Goal: Transaction & Acquisition: Purchase product/service

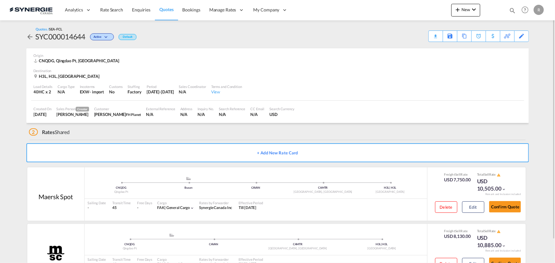
click at [166, 9] on span "Quotes" at bounding box center [166, 9] width 14 height 5
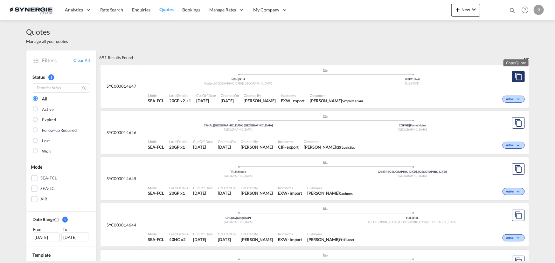
click at [515, 79] on md-icon "assets/icons/custom/copyQuote.svg" at bounding box center [518, 77] width 8 height 8
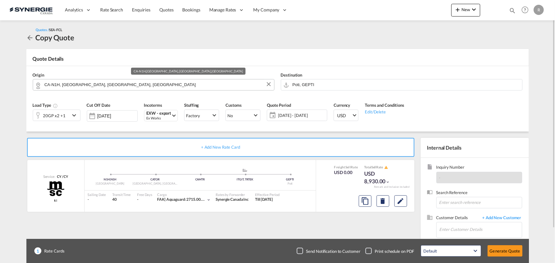
click at [115, 87] on input "CA-N1H, Guelph, ON, Ontario" at bounding box center [158, 84] width 226 height 11
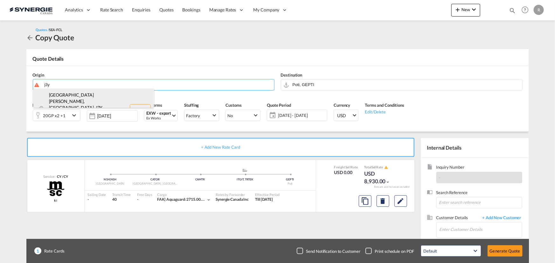
click at [89, 100] on div "Saint-Hubert, QC , J3Y Quebec / Québec , Canada CA-J3Y" at bounding box center [93, 109] width 121 height 41
type input "CA-J3Y, Saint-Hubert, QC, Quebec / Québec"
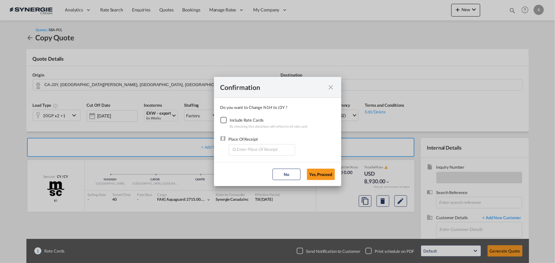
click at [223, 121] on div "Checkbox No Ink" at bounding box center [223, 120] width 6 height 6
click at [255, 148] on input "Enter Place Of Receipt" at bounding box center [263, 150] width 63 height 10
click at [240, 176] on span "CAMTR, Montreal, QC, Canada, North America, Americas" at bounding box center [361, 178] width 250 height 5
type input "CAMTR, Montreal, QC, Canada, North America, Americas"
click at [324, 177] on button "Yes,Proceed" at bounding box center [321, 174] width 28 height 11
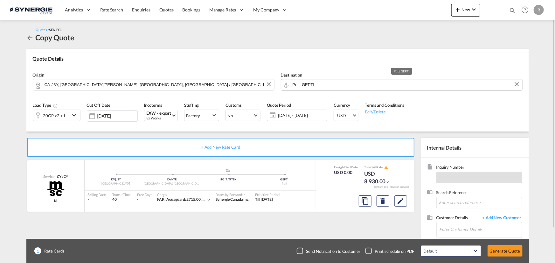
click at [371, 87] on input "Poti, GEPTI" at bounding box center [406, 84] width 226 height 11
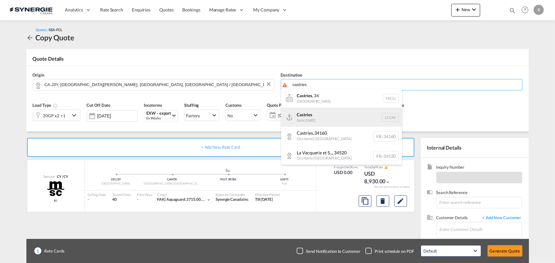
click at [315, 118] on div "Castries Saint Lucia LCCAS" at bounding box center [341, 117] width 121 height 19
type input "Castries, LCCAS"
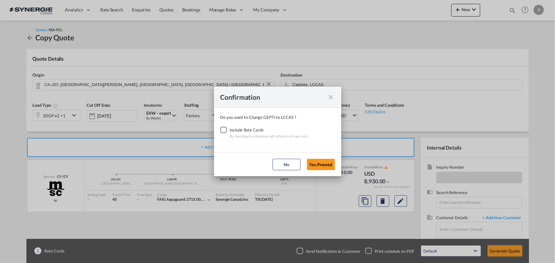
click at [223, 130] on div "Checkbox No Ink" at bounding box center [223, 130] width 6 height 6
click at [324, 165] on button "Yes,Proceed" at bounding box center [321, 164] width 28 height 11
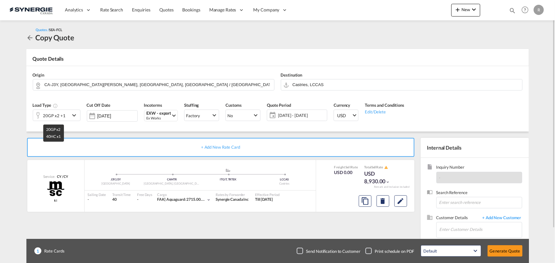
click at [50, 115] on div "20GP x2 +1" at bounding box center [54, 115] width 22 height 9
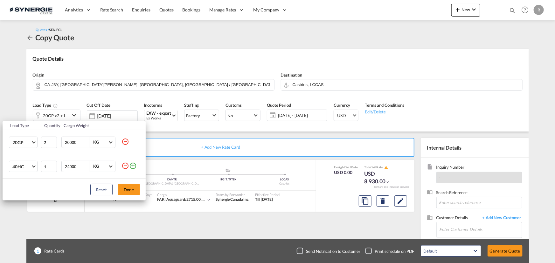
click at [123, 143] on md-icon "icon-minus-circle-outline" at bounding box center [125, 142] width 8 height 8
type input "1"
type input "24000"
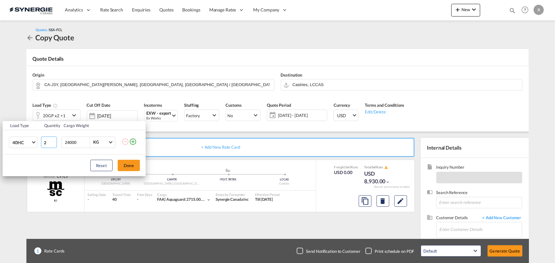
type input "2"
click at [52, 140] on input "2" at bounding box center [49, 142] width 16 height 11
click at [129, 165] on button "Done" at bounding box center [129, 165] width 22 height 11
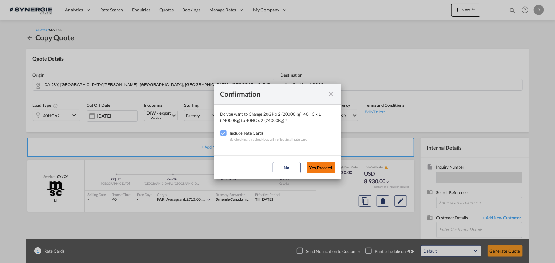
click at [324, 166] on button "Yes,Proceed" at bounding box center [321, 167] width 28 height 11
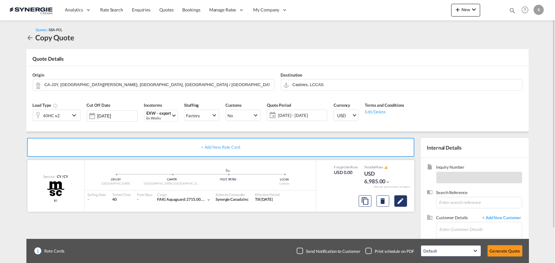
click at [403, 202] on md-icon "Edit" at bounding box center [401, 201] width 8 height 8
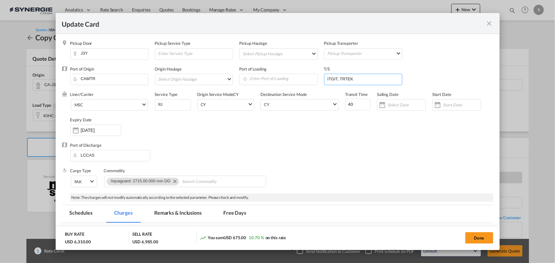
drag, startPoint x: 364, startPoint y: 79, endPoint x: 276, endPoint y: 72, distance: 88.4
click at [276, 72] on div "Port of Origin CAMTR Origin Haulage Select Origin Haulage rail road barge truck…" at bounding box center [281, 78] width 423 height 25
click at [341, 80] on input "Update Card Pickup ..." at bounding box center [364, 79] width 75 height 10
type input "BSFPO, DOCAU"
drag, startPoint x: 354, startPoint y: 106, endPoint x: 314, endPoint y: 101, distance: 39.4
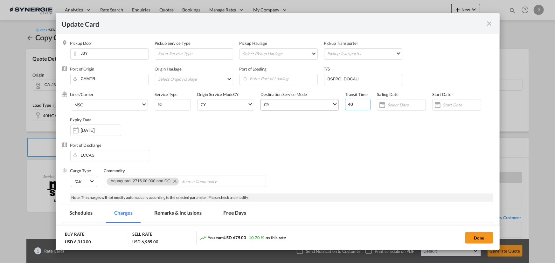
click at [318, 102] on div "Liner/Carrier MSC 2HM LOGISTICS D.O.O AAXL GLOBAL SHIPPING LINES LLC ABDUL MUHS…" at bounding box center [281, 117] width 423 height 51
type input "30"
click at [267, 79] on input "Enter Port of Loading" at bounding box center [280, 79] width 75 height 10
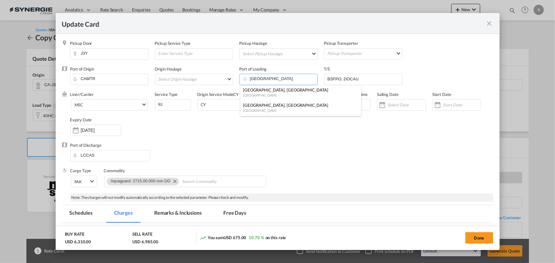
click at [253, 107] on div "[GEOGRAPHIC_DATA], [GEOGRAPHIC_DATA]" at bounding box center [299, 105] width 112 height 6
type input "Montreal, QC, CAMTR"
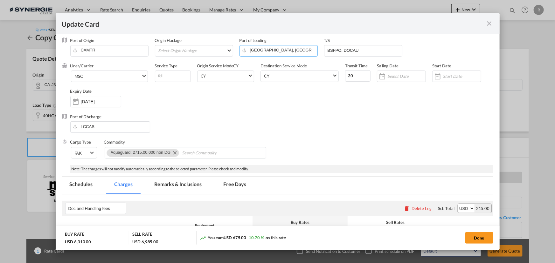
scroll to position [58, 0]
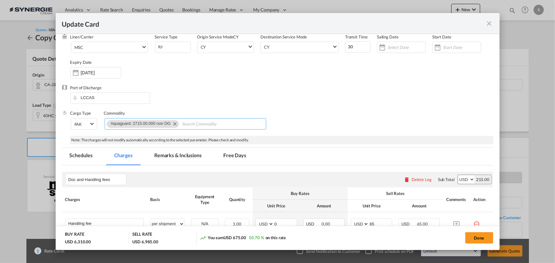
click at [178, 124] on button "Remove Aquaguard: 2715.00.000 non DG" at bounding box center [174, 124] width 10 height 6
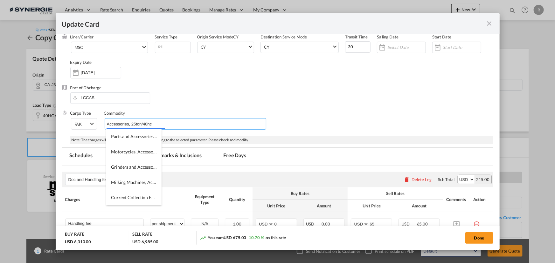
type input "Accessories, 25ton/40hc"
click at [316, 109] on div "Port of Discharge LCCAS" at bounding box center [277, 97] width 431 height 25
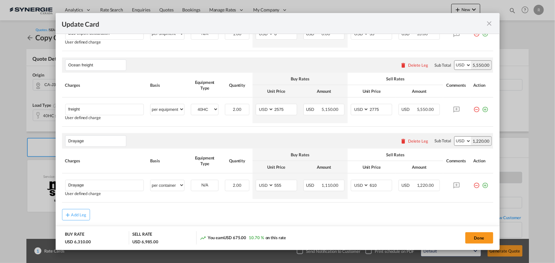
scroll to position [318, 0]
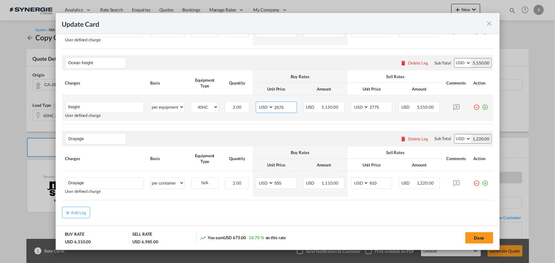
drag, startPoint x: 283, startPoint y: 106, endPoint x: 246, endPoint y: 101, distance: 37.6
click at [246, 101] on tr "freight Please Enter User Defined Charges Cannot Be Published User defined char…" at bounding box center [277, 108] width 431 height 26
type input "8357"
drag, startPoint x: 378, startPoint y: 105, endPoint x: 336, endPoint y: 98, distance: 42.1
click at [336, 98] on tr "freight Please Enter User Defined Charges Cannot Be Published User defined char…" at bounding box center [277, 108] width 431 height 26
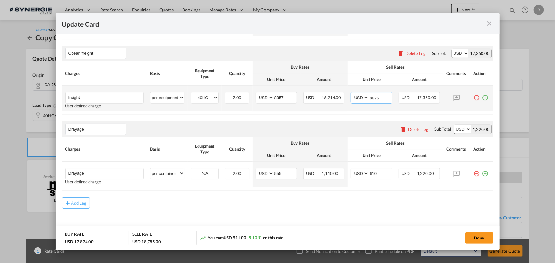
scroll to position [332, 0]
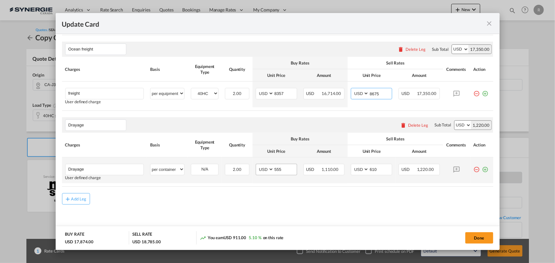
type input "8675"
drag, startPoint x: 279, startPoint y: 169, endPoint x: 226, endPoint y: 160, distance: 54.2
click at [226, 160] on tr "Drayage Please Enter User Defined Charges Cannot Be Published User defined char…" at bounding box center [277, 171] width 431 height 26
type input "350"
drag, startPoint x: 377, startPoint y: 169, endPoint x: 348, endPoint y: 166, distance: 28.8
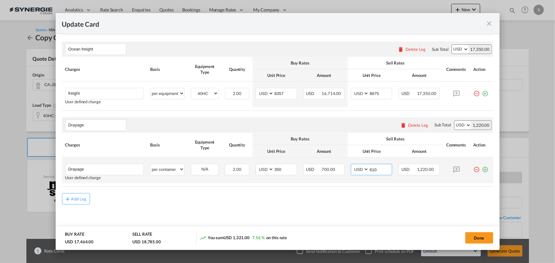
click at [351, 166] on md-input-container "AED AFN ALL AMD ANG AOA ARS AUD AWG AZN BAM BBD BDT BGN BHD BIF BMD BND BOB BRL…" at bounding box center [371, 169] width 41 height 11
type input "450"
click at [482, 169] on md-icon "icon-plus-circle-outline green-400-fg" at bounding box center [485, 167] width 6 height 6
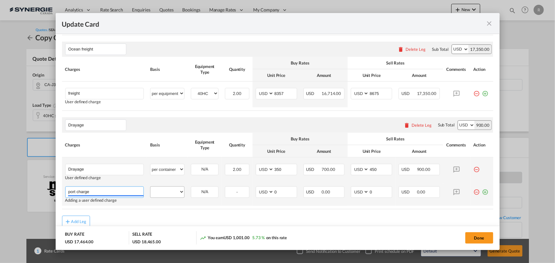
type input "port charge"
click at [168, 193] on select "per equipment per container per B/L per shipping bill per shipment per pallet p…" at bounding box center [167, 192] width 34 height 10
select select "per container"
click at [150, 187] on select "per equipment per container per B/L per shipping bill per shipment per pallet p…" at bounding box center [167, 192] width 34 height 10
drag, startPoint x: 279, startPoint y: 190, endPoint x: 254, endPoint y: 190, distance: 24.2
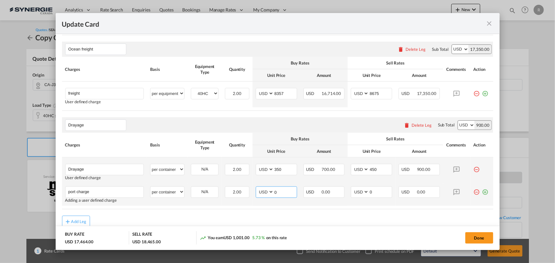
click at [256, 190] on md-input-container "AED AFN ALL AMD ANG AOA ARS AUD AWG AZN BAM BBD BDT BGN BHD BIF BMD BND BOB BRL…" at bounding box center [276, 192] width 41 height 11
type input "50"
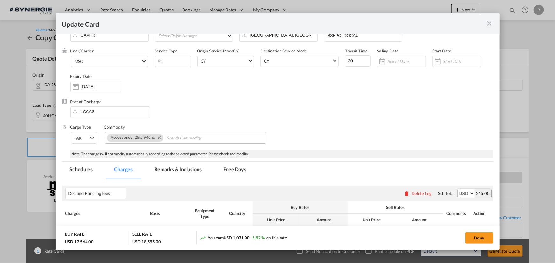
scroll to position [36, 0]
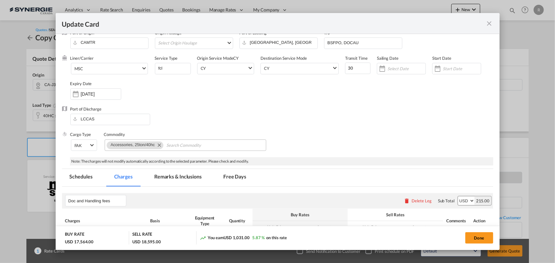
type input "65"
click at [176, 174] on md-tab-item "Remarks & Inclusions" at bounding box center [178, 177] width 63 height 17
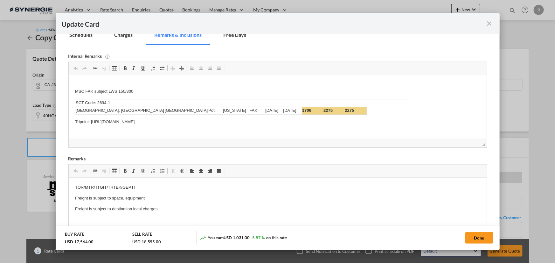
scroll to position [179, 0]
drag, startPoint x: 74, startPoint y: 88, endPoint x: 276, endPoint y: 126, distance: 205.4
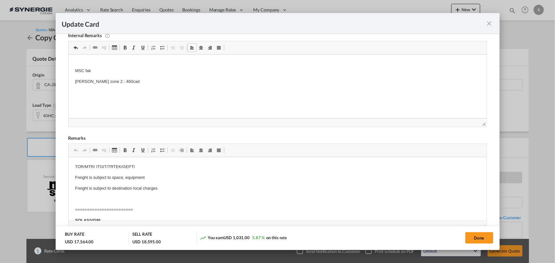
scroll to position [208, 0]
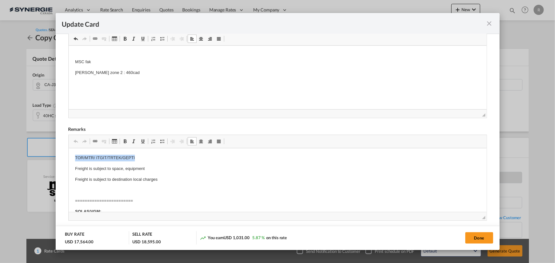
drag, startPoint x: 74, startPoint y: 157, endPoint x: 158, endPoint y: 157, distance: 83.9
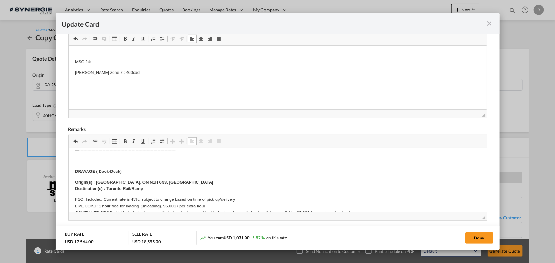
scroll to position [115, 0]
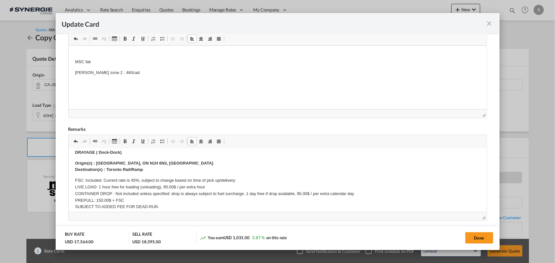
click at [95, 161] on strong "Origin(s) : Guelph, ON N1H 6N3, Canada" at bounding box center [144, 163] width 138 height 5
drag, startPoint x: 95, startPoint y: 161, endPoint x: 180, endPoint y: 164, distance: 84.9
click at [180, 164] on p "Origin(s) : Guelph, ON N1H 6N3, Canada Destination(s) : Toronto Rail/Ramp" at bounding box center [277, 166] width 405 height 13
drag, startPoint x: 107, startPoint y: 169, endPoint x: 155, endPoint y: 169, distance: 48.3
click at [155, 169] on p "Origin(s) : STe Julie QC Destination(s) : Toronto Rail/Ramp" at bounding box center [277, 166] width 405 height 13
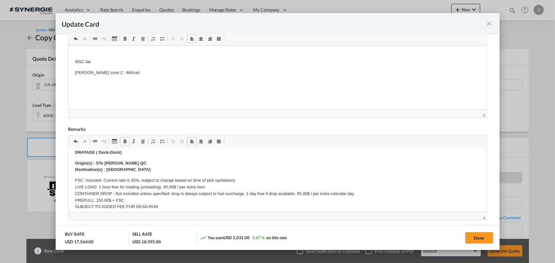
click at [138, 181] on p "FSC: Included. Current rate is 45%, subject to change based on time of pick up/…" at bounding box center [277, 197] width 405 height 40
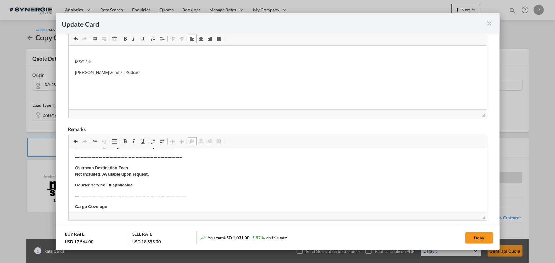
scroll to position [202, 0]
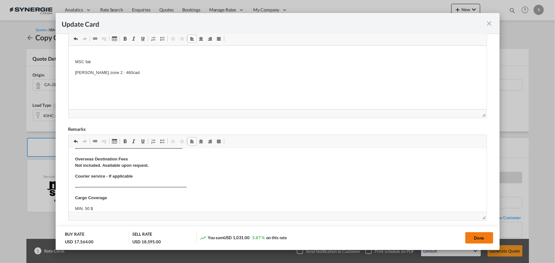
click at [474, 238] on button "Done" at bounding box center [479, 237] width 28 height 11
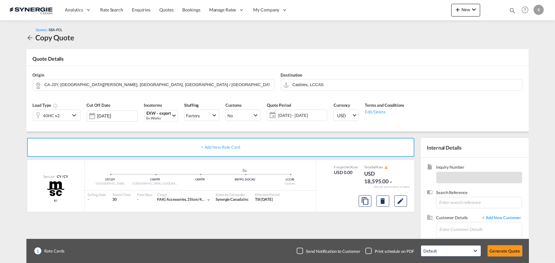
type input "29 Sep 2025"
click at [458, 231] on input "Enter Customer Details" at bounding box center [480, 230] width 82 height 14
paste input "[PERSON_NAME][EMAIL_ADDRESS][PERSON_NAME][DOMAIN_NAME]"
type input "[PERSON_NAME][EMAIL_ADDRESS][PERSON_NAME][DOMAIN_NAME]"
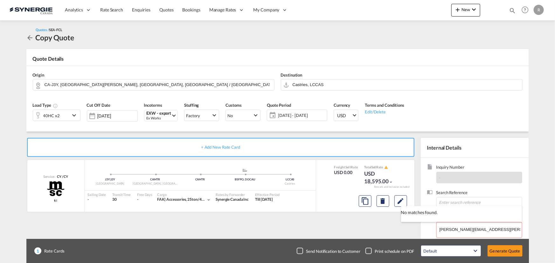
click at [409, 216] on body "Analytics Reports Dashboard Rate Search Enquiries Quotes Bookings" at bounding box center [277, 131] width 555 height 263
click at [497, 218] on span "+ Add New Customer" at bounding box center [500, 218] width 43 height 7
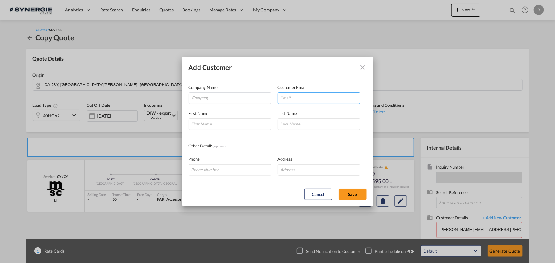
click at [312, 96] on input "Add Customer Company ..." at bounding box center [319, 98] width 83 height 11
paste input "[PERSON_NAME][EMAIL_ADDRESS][PERSON_NAME][DOMAIN_NAME]"
type input "[PERSON_NAME][EMAIL_ADDRESS][PERSON_NAME][DOMAIN_NAME]"
click at [235, 97] on input "Company" at bounding box center [231, 98] width 79 height 10
type input "Con-V-Air"
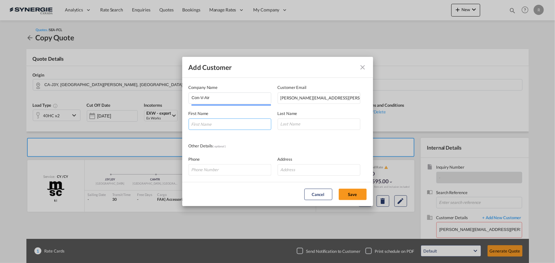
click at [241, 127] on input "Add Customer Company ..." at bounding box center [230, 124] width 83 height 11
type input "Khalid"
type input "Bitar"
click at [346, 190] on button "Save" at bounding box center [353, 194] width 28 height 11
type input "Con-V-Air, Khalid Bitar, khalid.bitar@con-v-air.com"
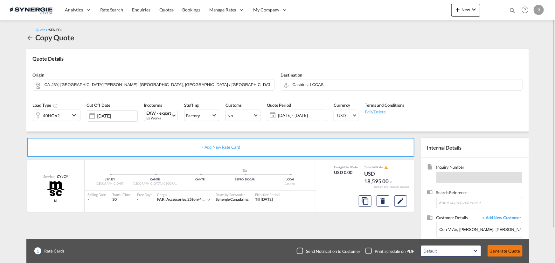
click at [509, 253] on button "Generate Quote" at bounding box center [504, 250] width 35 height 11
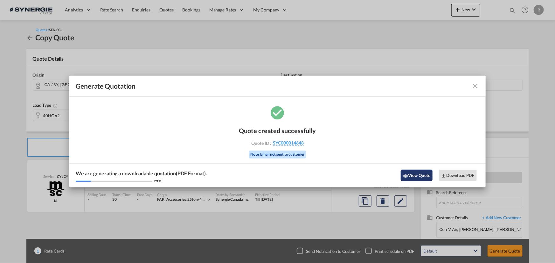
click at [426, 180] on button "View Quote" at bounding box center [417, 175] width 32 height 11
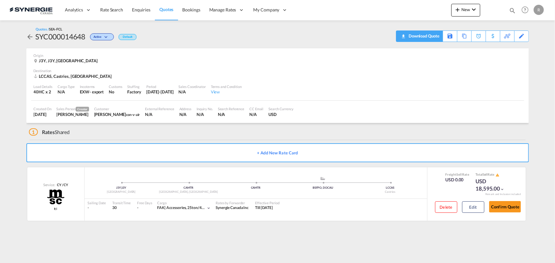
click at [432, 38] on div "Download Quote" at bounding box center [423, 36] width 32 height 10
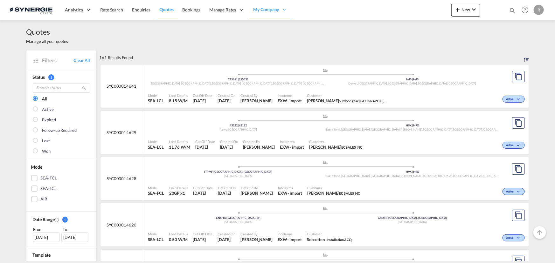
scroll to position [433, 0]
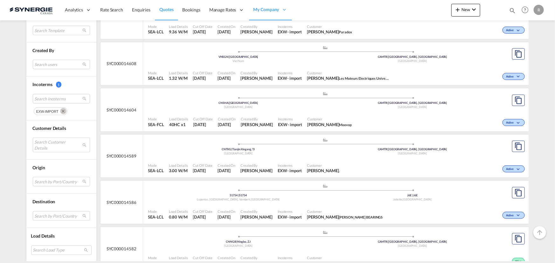
click at [60, 108] on md-icon "Remove" at bounding box center [63, 111] width 6 height 6
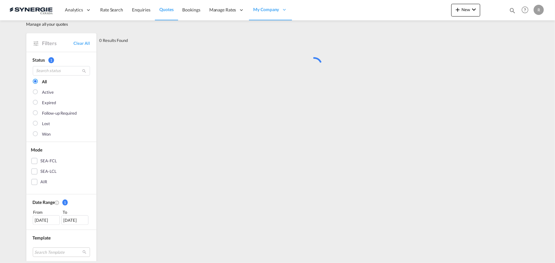
scroll to position [0, 0]
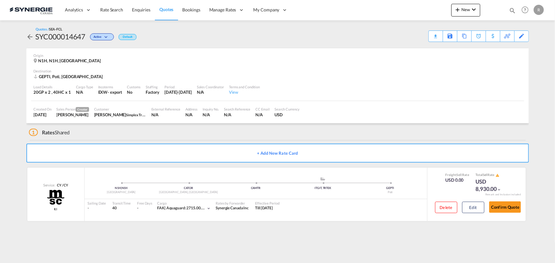
click at [512, 13] on md-icon "icon-magnify" at bounding box center [512, 10] width 7 height 7
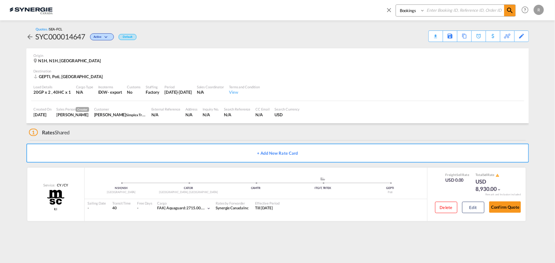
click at [416, 11] on select "Bookings Quotes Enquiries" at bounding box center [411, 10] width 30 height 11
select select "Quotes"
click at [396, 5] on select "Bookings Quotes Enquiries" at bounding box center [411, 10] width 30 height 11
click at [448, 7] on input at bounding box center [464, 10] width 79 height 11
type input "9540"
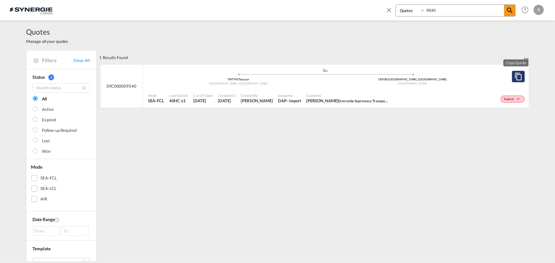
click at [514, 73] on md-icon "assets/icons/custom/copyQuote.svg" at bounding box center [518, 77] width 8 height 8
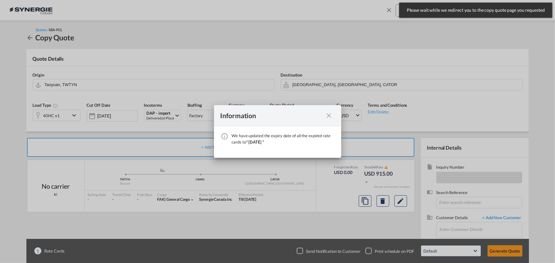
click at [328, 118] on md-icon "icon-close fg-AAA8AD cursor" at bounding box center [329, 116] width 8 height 8
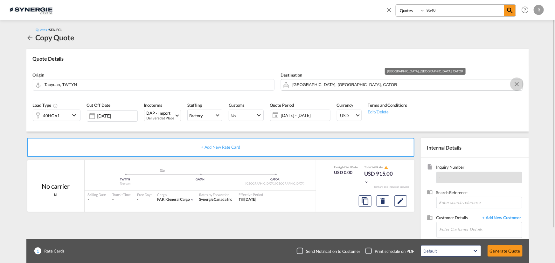
click at [516, 85] on button "Clear Input" at bounding box center [517, 84] width 10 height 10
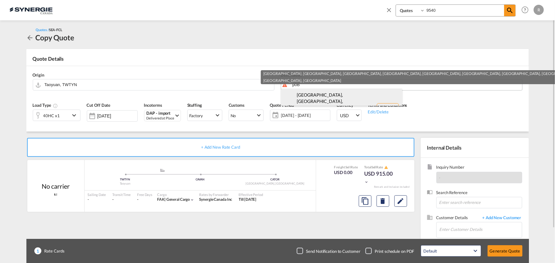
click at [318, 94] on div "Baysville, ON, Mi... , P0B Ontario Canada CA-P0B" at bounding box center [341, 108] width 121 height 39
type input "CA-P0B, Baysville, ON, Milford Bay, Minett, Port Carling, Port Sydney, Utterson…"
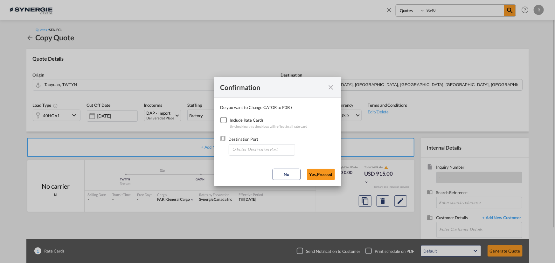
click at [224, 119] on div "Checkbox No Ink" at bounding box center [223, 120] width 6 height 6
click at [253, 152] on input "Enter Destination Port" at bounding box center [263, 150] width 63 height 10
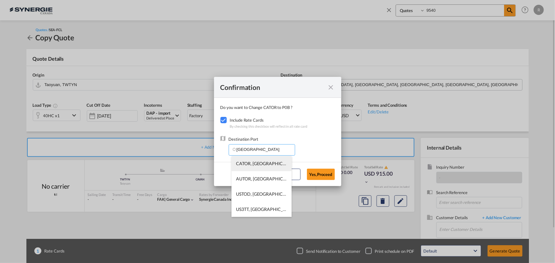
click at [249, 165] on span "CATOR, Toronto, ON, Canada, North America, Americas" at bounding box center [360, 163] width 248 height 5
type input "CATOR, Toronto, ON, Canada, North America, Americas"
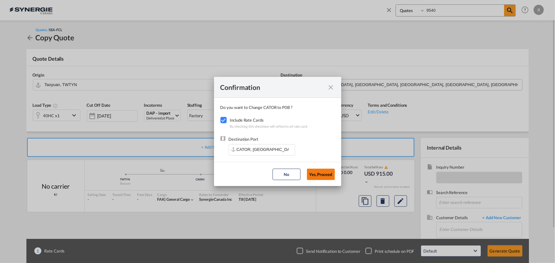
click at [324, 178] on button "Yes,Proceed" at bounding box center [321, 174] width 28 height 11
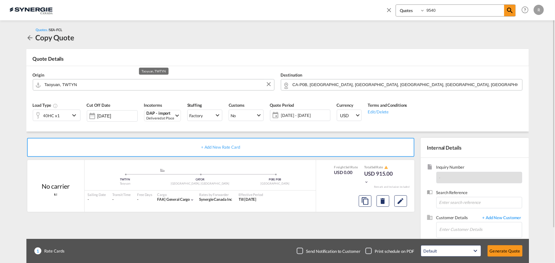
click at [98, 84] on input "Taoyuan, TWTYN" at bounding box center [158, 84] width 226 height 11
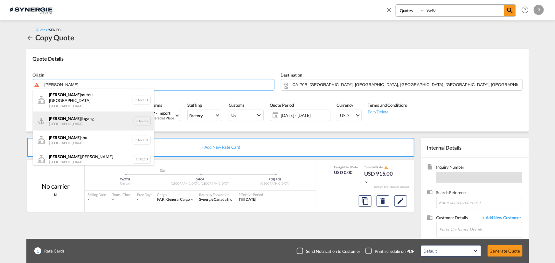
click at [80, 119] on div "Zhang jiagang China CNZJG" at bounding box center [93, 121] width 121 height 19
type input "Zhangjiagang, CNZJG"
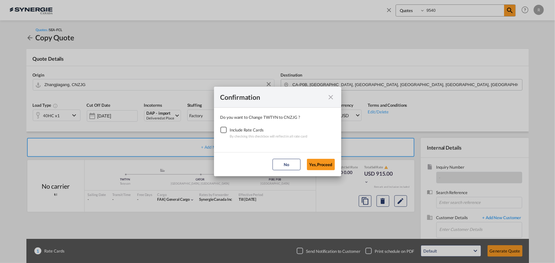
click at [221, 130] on div "Checkbox No Ink" at bounding box center [223, 130] width 6 height 6
click at [323, 166] on button "Yes,Proceed" at bounding box center [321, 164] width 28 height 11
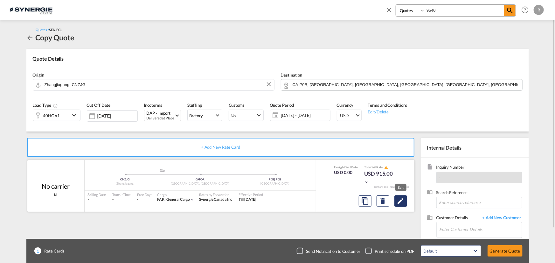
click at [401, 200] on md-icon "Edit" at bounding box center [401, 201] width 8 height 8
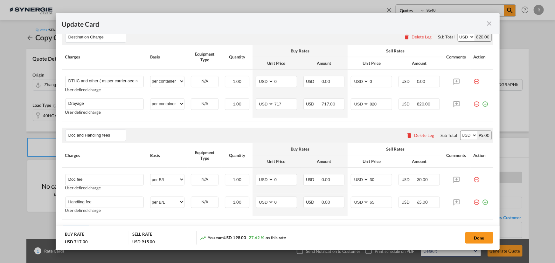
scroll to position [202, 0]
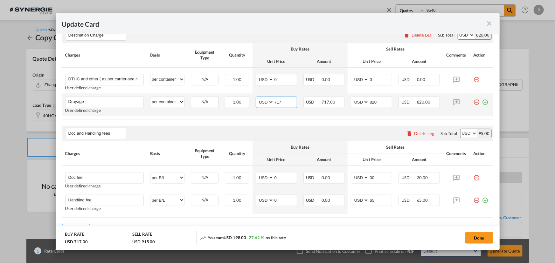
click at [281, 102] on input "717" at bounding box center [285, 102] width 23 height 10
type input "727"
drag, startPoint x: 377, startPoint y: 101, endPoint x: 351, endPoint y: 99, distance: 26.5
click at [351, 99] on md-input-container "AED AFN ALL AMD ANG AOA ARS AUD AWG AZN BAM BBD BDT BGN BHD BIF BMD BND BOB BRL…" at bounding box center [371, 102] width 41 height 11
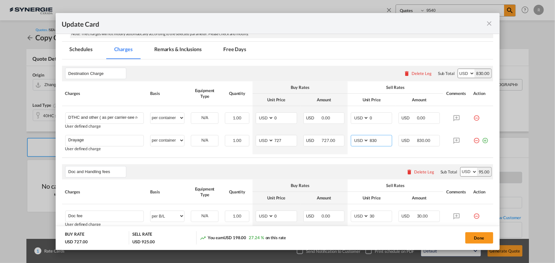
scroll to position [115, 0]
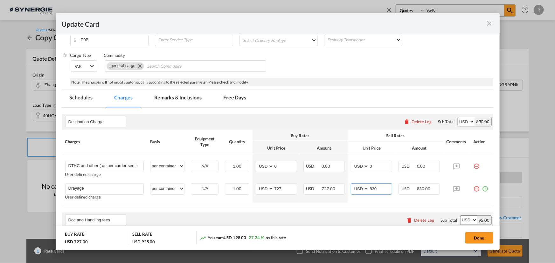
type input "830"
click at [185, 100] on md-tab-item "Remarks & Inclusions" at bounding box center [178, 98] width 63 height 17
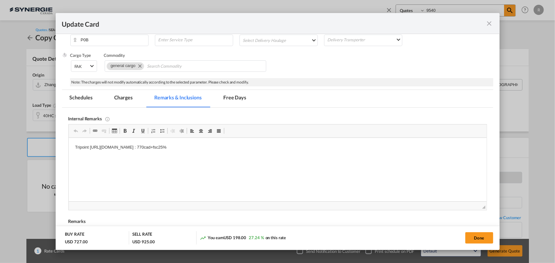
scroll to position [0, 0]
drag, startPoint x: 89, startPoint y: 146, endPoint x: 371, endPoint y: 148, distance: 282.1
click at [371, 148] on p "Tripoint https://app.frontapp.com/open/msg_1dfrfwb3?key=sSwnZaSuC80j1GnCl0N2Z-z…" at bounding box center [277, 147] width 405 height 7
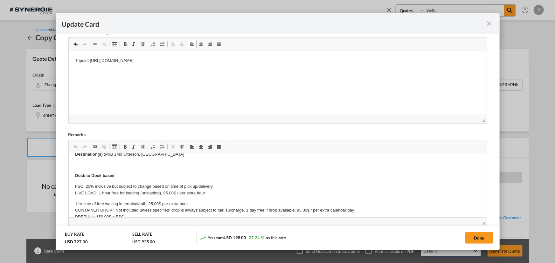
scroll to position [86, 0]
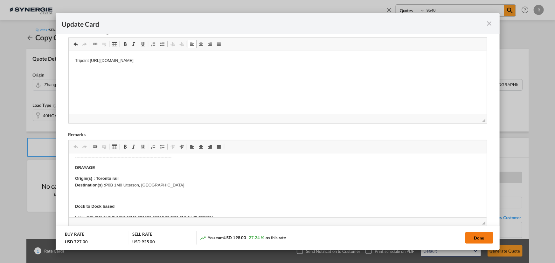
click at [488, 238] on button "Done" at bounding box center [479, 237] width 28 height 11
type input "08 Oct 2025"
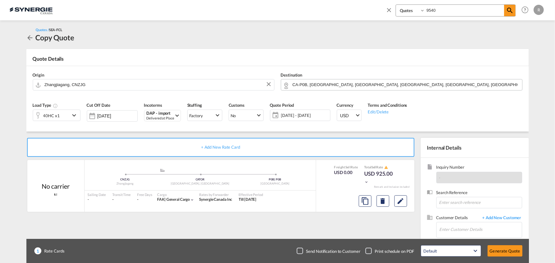
scroll to position [121, 0]
click at [446, 228] on input "Enter Customer Details" at bounding box center [480, 230] width 82 height 14
paste input "eddy.kuo@ostcl.com"
drag, startPoint x: 459, startPoint y: 229, endPoint x: 407, endPoint y: 225, distance: 52.6
click at [407, 225] on div "+ Add New Rate Card No carrier fcl added by you .a{fill:#aaa8ad;} .a{fill:#aaa8…" at bounding box center [277, 203] width 502 height 142
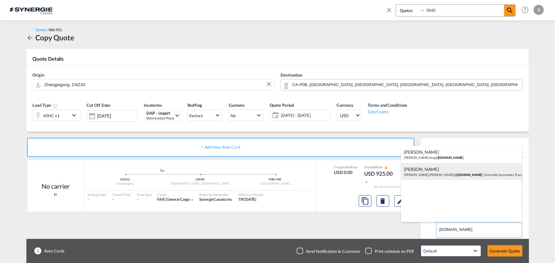
click at [438, 171] on div "Kelly Lee kelly.lee@ ostcl.com | Overwide Supremacy Transportation Co., Ltd." at bounding box center [461, 171] width 121 height 17
type input "Overwide Supremacy Transportation Co., Ltd., Kelly Lee, kelly.lee@ostcl.com"
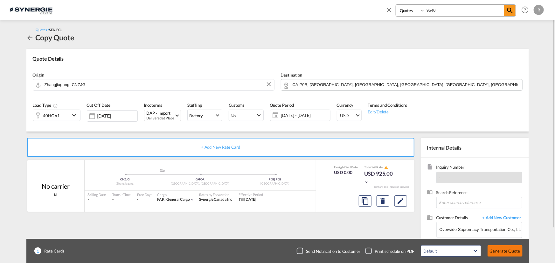
click at [507, 251] on button "Generate Quote" at bounding box center [504, 250] width 35 height 11
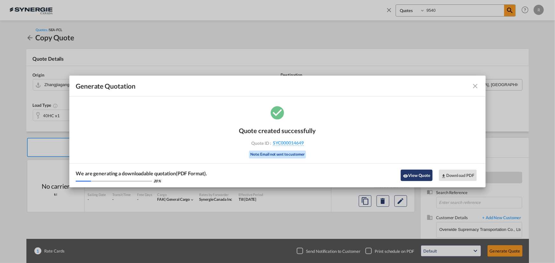
click at [410, 175] on button "View Quote" at bounding box center [417, 175] width 32 height 11
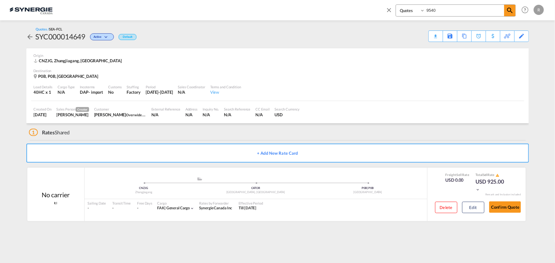
click at [0, 0] on div "Download Quote" at bounding box center [0, 0] width 0 height 0
click at [458, 37] on div "Copy Quote" at bounding box center [457, 36] width 22 height 11
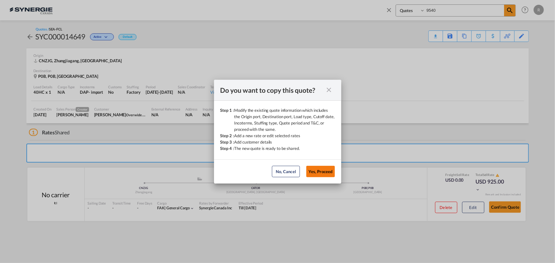
click at [320, 172] on button "Yes, Proceed" at bounding box center [320, 171] width 29 height 11
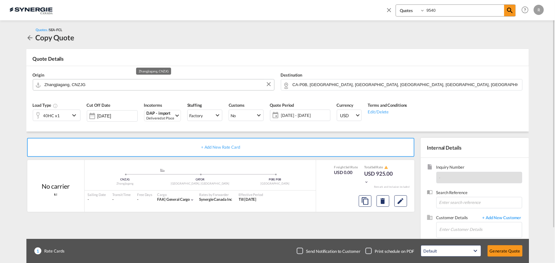
click at [115, 87] on input "Zhangjiagang, CNZJG" at bounding box center [158, 84] width 226 height 11
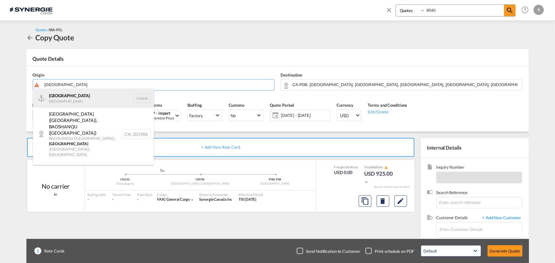
click at [44, 99] on div "Shanghai China CNSHA" at bounding box center [93, 98] width 121 height 19
type input "Shanghai, CNSHA"
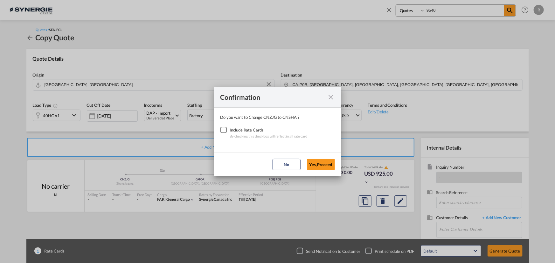
click at [224, 128] on div "Checkbox No Ink" at bounding box center [223, 130] width 6 height 6
click at [316, 164] on button "Yes,Proceed" at bounding box center [321, 164] width 28 height 11
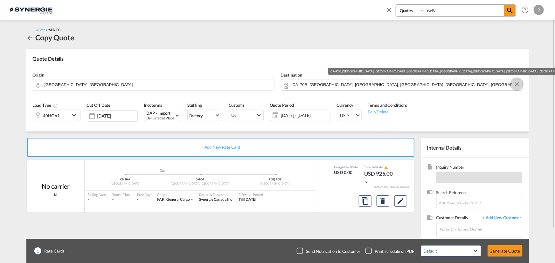
click at [517, 86] on button "Clear Input" at bounding box center [517, 84] width 10 height 10
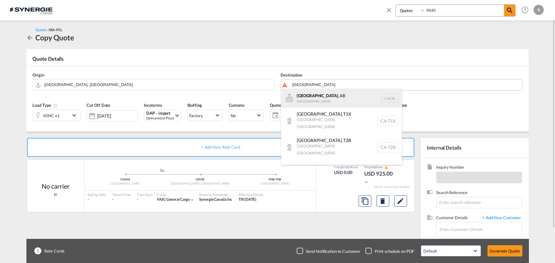
click at [306, 97] on div "Calgary , AB Canada CACAL" at bounding box center [341, 98] width 121 height 19
type input "Calgary, AB, CACAL"
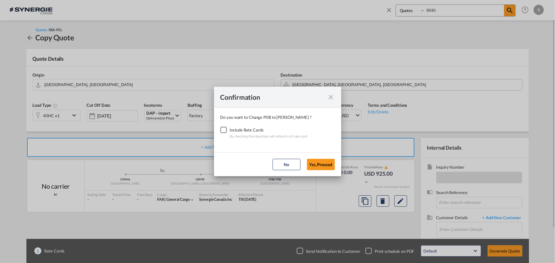
click at [226, 132] on div "Checkbox No Ink" at bounding box center [223, 130] width 6 height 6
click at [310, 165] on button "Yes,Proceed" at bounding box center [321, 164] width 28 height 11
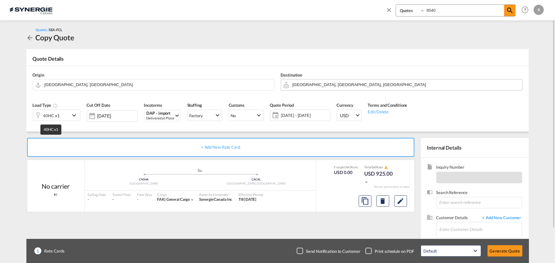
click at [47, 113] on div "40HC x1" at bounding box center [51, 115] width 17 height 9
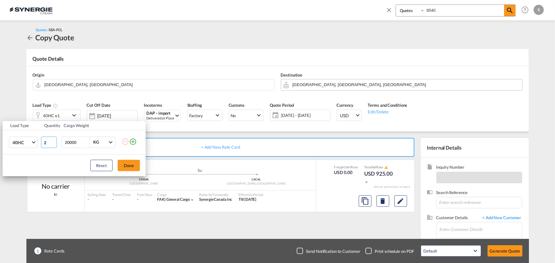
click at [53, 141] on input "2" at bounding box center [49, 142] width 16 height 11
click at [53, 141] on input "3" at bounding box center [49, 142] width 16 height 11
click at [53, 141] on input "4" at bounding box center [49, 142] width 16 height 11
type input "5"
click at [53, 141] on input "5" at bounding box center [49, 142] width 16 height 11
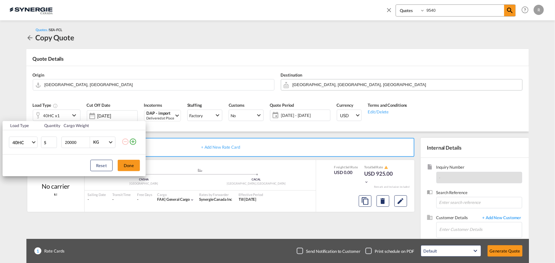
drag, startPoint x: 80, startPoint y: 141, endPoint x: -35, endPoint y: 126, distance: 115.5
click at [0, 126] on html "Analytics Reports Dashboard Rate Search Enquiries Quotes" at bounding box center [277, 131] width 555 height 263
type input "20000"
click at [130, 169] on button "Done" at bounding box center [129, 165] width 22 height 11
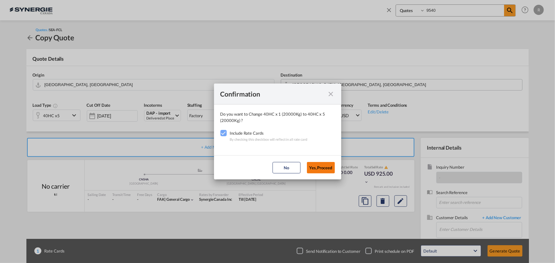
click at [320, 167] on button "Yes,Proceed" at bounding box center [321, 167] width 28 height 11
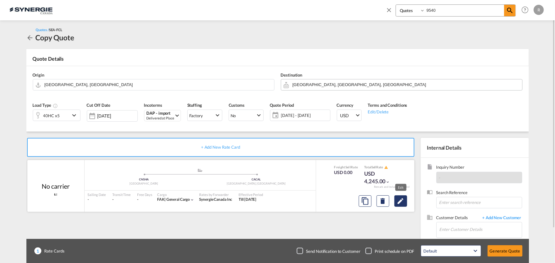
click at [400, 201] on md-icon "Edit" at bounding box center [401, 201] width 8 height 8
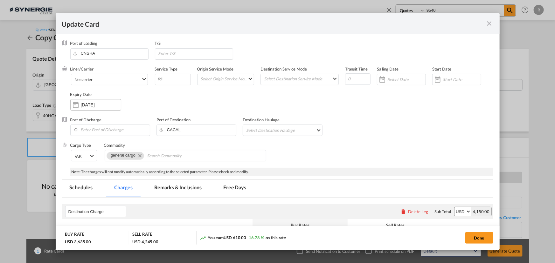
click at [105, 107] on input "09 Oct 2025" at bounding box center [101, 104] width 40 height 5
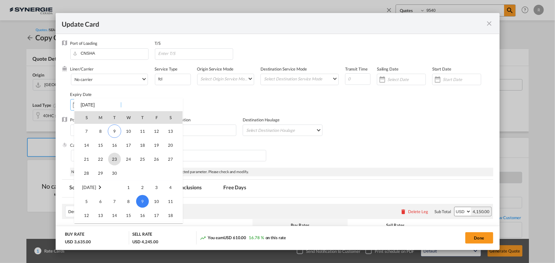
scroll to position [147318, 0]
click at [114, 172] on span "30" at bounding box center [114, 175] width 13 height 13
type input "30 Sep 2025"
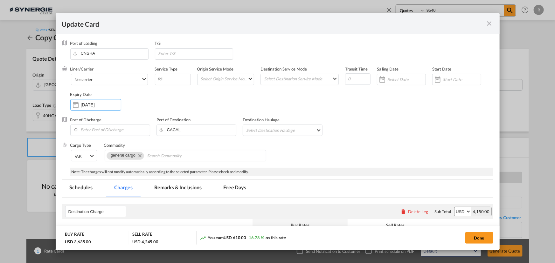
click at [378, 124] on div "Port of Discharge Port of Destination CACAL Destination Haulage Select Destinat…" at bounding box center [277, 129] width 431 height 25
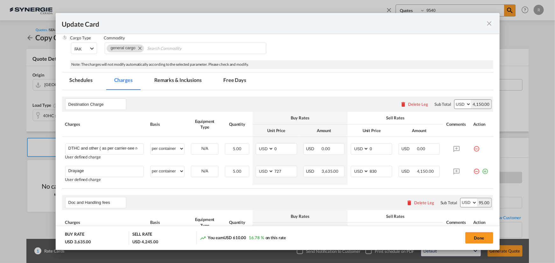
scroll to position [115, 0]
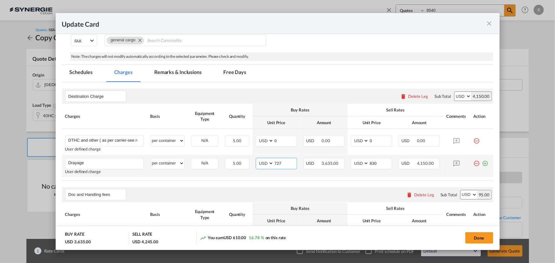
drag, startPoint x: 278, startPoint y: 162, endPoint x: 259, endPoint y: 162, distance: 19.1
click at [259, 162] on md-input-container "AED AFN ALL AMD ANG AOA ARS AUD AWG AZN BAM BBD BDT BGN BHD BIF BMD BND BOB BRL…" at bounding box center [276, 163] width 41 height 11
type input "485"
drag, startPoint x: 377, startPoint y: 161, endPoint x: 334, endPoint y: 161, distance: 43.2
click at [334, 161] on tr "Drayage Please Enter User Defined Charges Cannot Be Published User defined char…" at bounding box center [277, 166] width 431 height 23
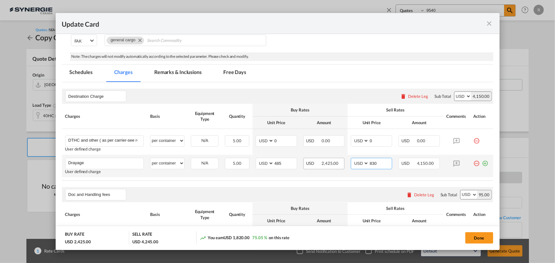
type input "4"
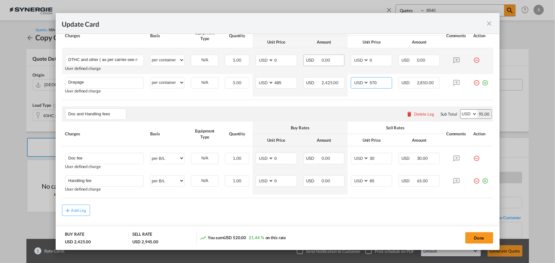
scroll to position [202, 0]
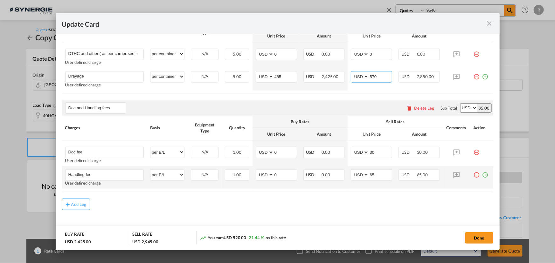
type input "570"
click at [482, 172] on md-icon "icon-plus-circle-outline green-400-fg" at bounding box center [485, 172] width 6 height 6
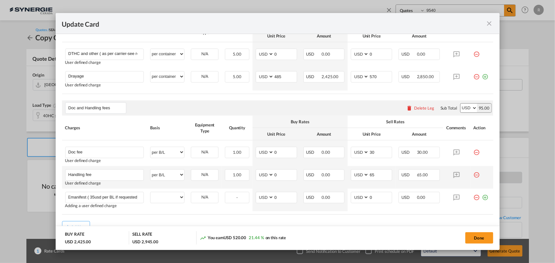
scroll to position [0, 2]
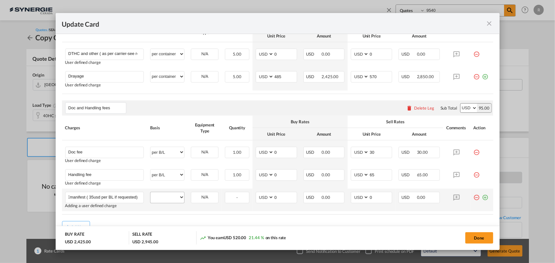
type input "Emanifest ( 35usd per BL if requested)"
click at [169, 202] on select "per equipment per container per B/L per shipping bill per shipment per pallet p…" at bounding box center [167, 197] width 34 height 10
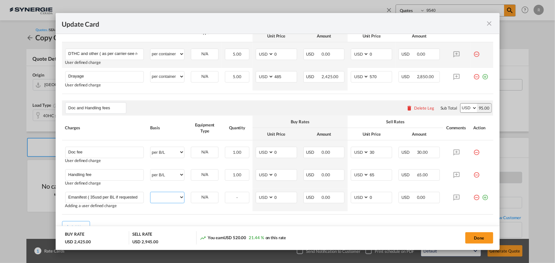
select select "per B/L"
click at [150, 192] on select "per equipment per container per B/L per shipping bill per shipment per pallet p…" at bounding box center [167, 197] width 34 height 10
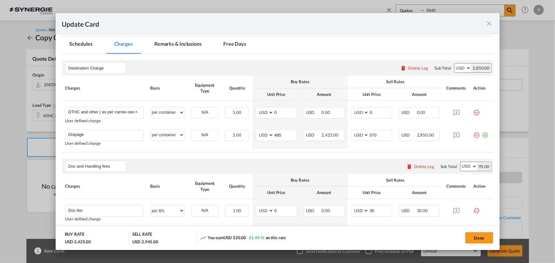
scroll to position [57, 0]
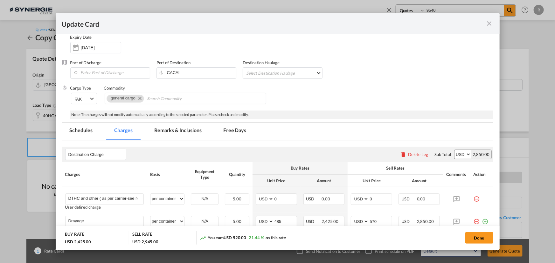
click at [181, 128] on md-tab-item "Remarks & Inclusions" at bounding box center [178, 131] width 63 height 17
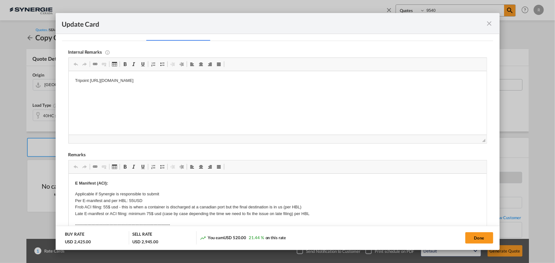
scroll to position [144, 0]
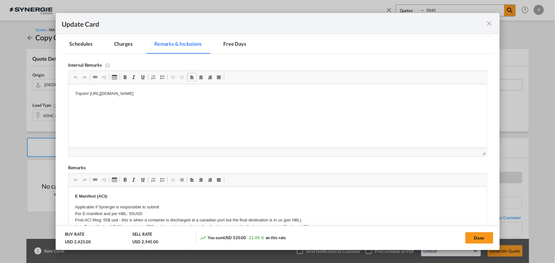
drag, startPoint x: 75, startPoint y: 92, endPoint x: 359, endPoint y: 115, distance: 285.2
drag, startPoint x: 71, startPoint y: 93, endPoint x: 350, endPoint y: 109, distance: 279.4
click at [350, 104] on html "Tripoint https://app.frontapp.com/open/msg_1hj0j21b?key=A0-I1fXqagvtyc19vT5TsG6…" at bounding box center [277, 93] width 418 height 19
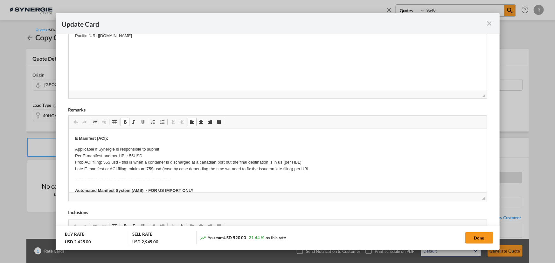
scroll to position [58, 0]
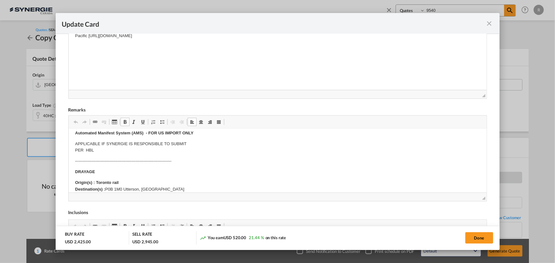
click at [112, 182] on strong "Origin(s) : Toronto rail Destination(s) :" at bounding box center [97, 185] width 44 height 11
click at [131, 183] on p "Origin(s) : Calgary rail Destination(s) : P0B 1M0 Utterson, Ontario" at bounding box center [277, 186] width 405 height 13
click at [129, 184] on body "E Manifest (ACI): Applicable if Synergie is responsible to submit Per E-manifes…" at bounding box center [277, 243] width 405 height 331
click at [122, 184] on strong "Origin(s) : Calgary rail/ramp Destination(s) :" at bounding box center [102, 185] width 55 height 11
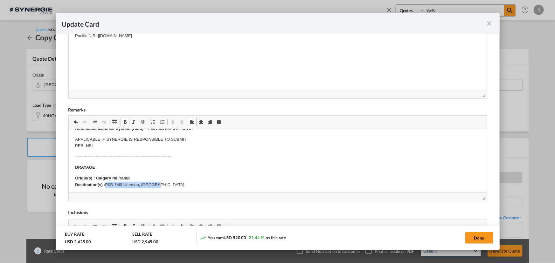
drag, startPoint x: 107, startPoint y: 188, endPoint x: 163, endPoint y: 184, distance: 56.7
click at [163, 184] on p "Origin(s) : Calgary rail/ramp Destination(s) : P0B 1M0 Utterson, Ontario" at bounding box center [277, 181] width 405 height 13
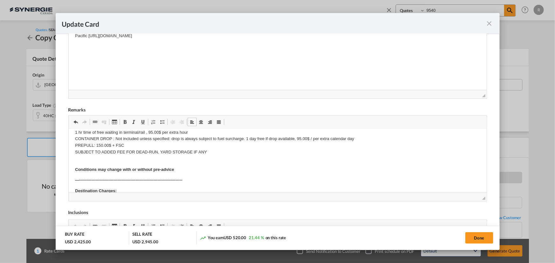
scroll to position [178, 0]
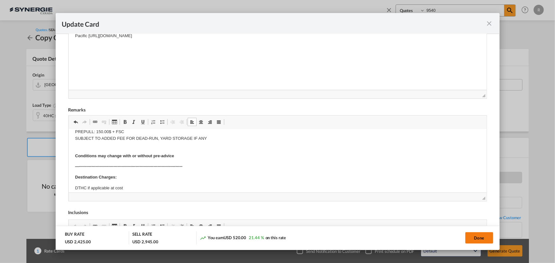
click at [486, 241] on button "Done" at bounding box center [479, 237] width 28 height 11
type input "29 Sep 2025"
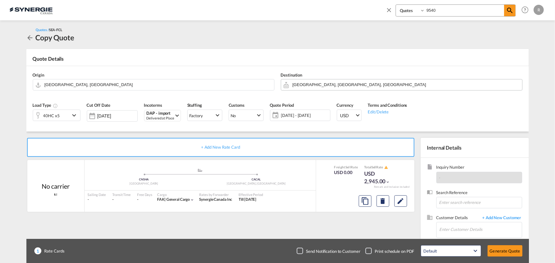
scroll to position [95, 0]
click at [445, 227] on input "Enter Customer Details" at bounding box center [480, 230] width 82 height 14
paste input "angelyan@u-need365.com"
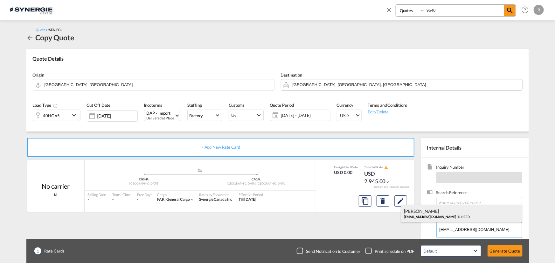
click at [447, 215] on div "ANDREA SUN angelyan@u-need365.com | U-NEED" at bounding box center [461, 213] width 121 height 17
type input "U-NEED, ANDREA SUN, angelyan@u-need365.com"
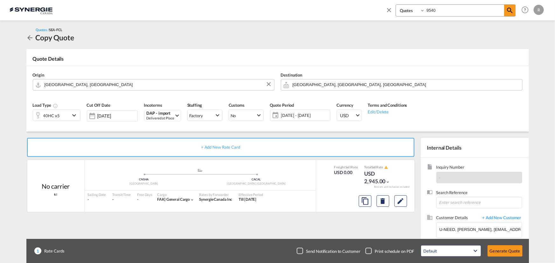
click at [103, 85] on input "Shanghai, CNSHA" at bounding box center [158, 84] width 226 height 11
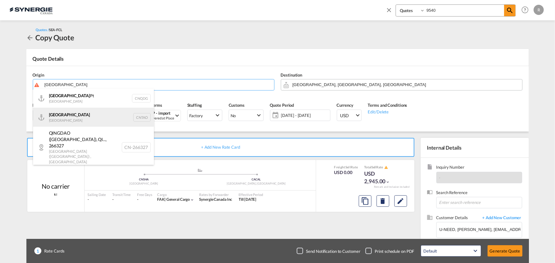
click at [59, 119] on div "Qingdao China CNTAO" at bounding box center [93, 117] width 121 height 19
type input "Qingdao, CNTAO"
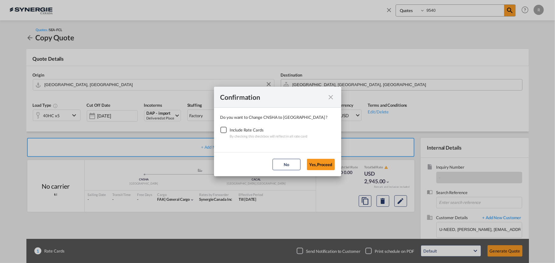
click at [223, 130] on div "Checkbox No Ink" at bounding box center [223, 130] width 6 height 6
click at [326, 165] on button "Yes,Proceed" at bounding box center [321, 164] width 28 height 11
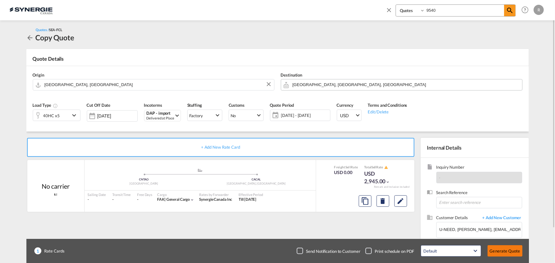
click at [512, 250] on button "Generate Quote" at bounding box center [504, 250] width 35 height 11
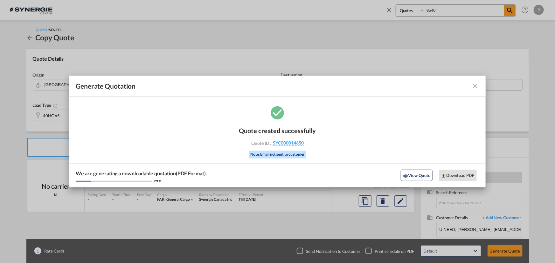
click at [473, 85] on md-icon "icon-close fg-AAA8AD cursor m-0" at bounding box center [476, 86] width 8 height 8
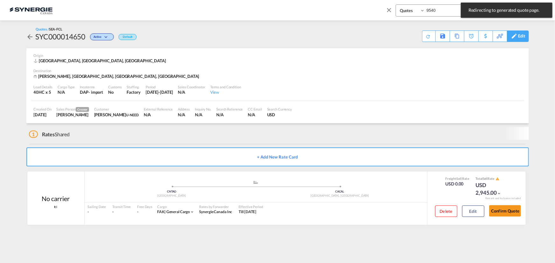
click at [514, 37] on md-icon at bounding box center [514, 36] width 8 height 5
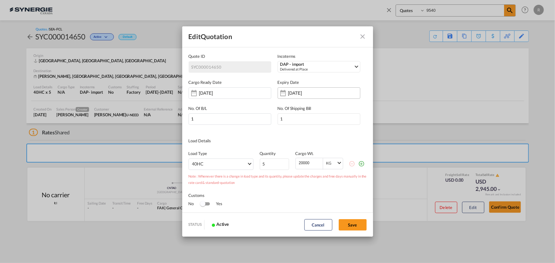
click at [297, 95] on input "09 Oct 2025" at bounding box center [308, 93] width 40 height 5
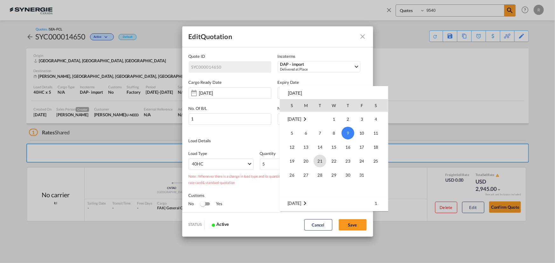
scroll to position [26, 0]
click at [318, 160] on span "30" at bounding box center [320, 162] width 13 height 13
type input "30 Sep 2025"
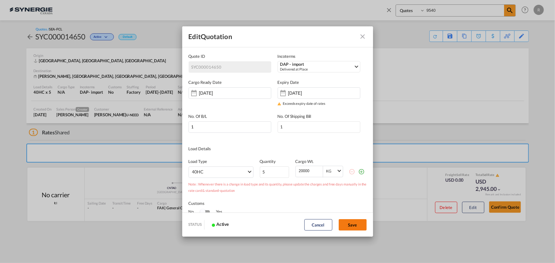
click at [346, 228] on button "Save" at bounding box center [353, 224] width 28 height 11
type input "08 Sep 2025"
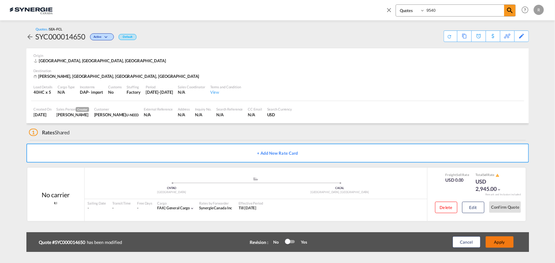
click at [497, 243] on button "Apply" at bounding box center [500, 242] width 28 height 11
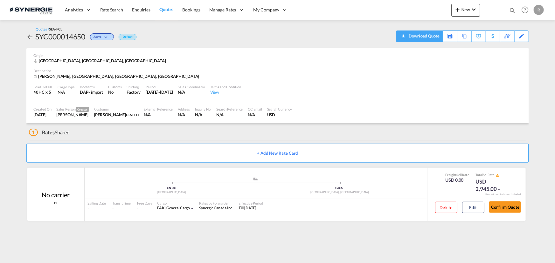
click at [432, 35] on div "Download Quote" at bounding box center [423, 36] width 32 height 10
click at [452, 38] on div "Copy Quote" at bounding box center [457, 36] width 22 height 11
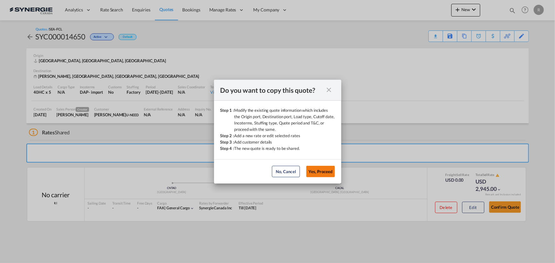
click at [325, 173] on button "Yes, Proceed" at bounding box center [320, 171] width 29 height 11
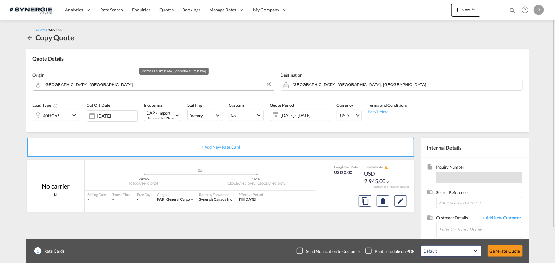
click at [161, 83] on input "Qingdao, CNTAO" at bounding box center [158, 84] width 226 height 11
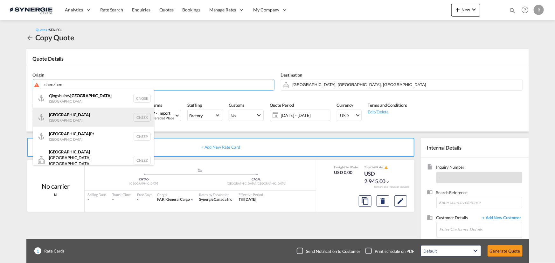
click at [77, 121] on div "Shenzhen China CNSZX" at bounding box center [93, 117] width 121 height 19
type input "Shenzhen, CNSZX"
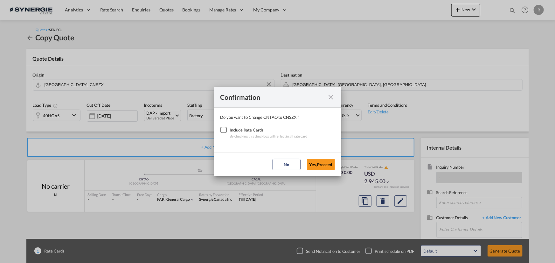
click at [223, 129] on div "Checkbox No Ink" at bounding box center [223, 130] width 6 height 6
click at [321, 164] on button "Yes,Proceed" at bounding box center [321, 164] width 28 height 11
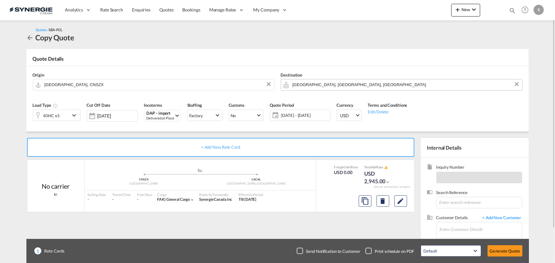
click at [356, 81] on input "Calgary, AB, CACAL" at bounding box center [406, 84] width 226 height 11
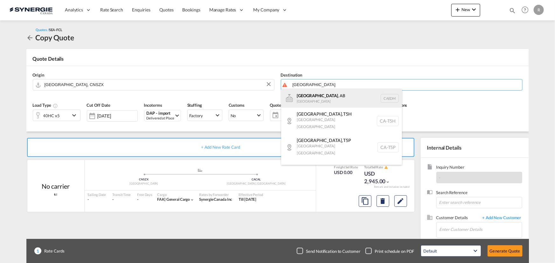
click at [309, 99] on div "Edmonton , AB Canada CAEDM" at bounding box center [341, 98] width 121 height 19
type input "Edmonton, AB, CAEDM"
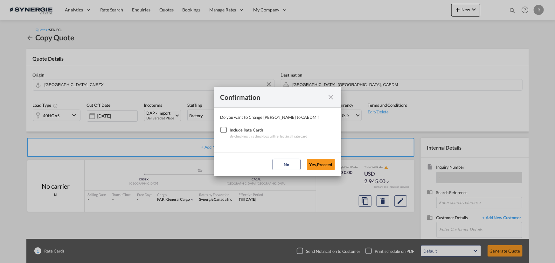
click at [225, 130] on div "Checkbox No Ink" at bounding box center [223, 130] width 6 height 6
click at [316, 165] on button "Yes,Proceed" at bounding box center [321, 164] width 28 height 11
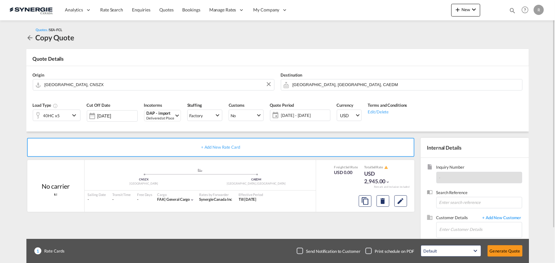
click at [61, 118] on div "40HC x5" at bounding box center [51, 115] width 37 height 11
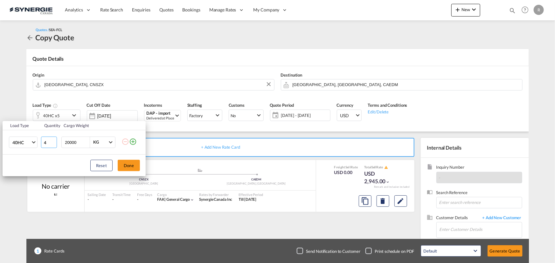
click at [53, 144] on input "4" at bounding box center [49, 142] width 16 height 11
click at [53, 144] on input "3" at bounding box center [49, 142] width 16 height 11
click at [53, 144] on input "2" at bounding box center [49, 142] width 16 height 11
type input "1"
click at [53, 144] on input "1" at bounding box center [49, 142] width 16 height 11
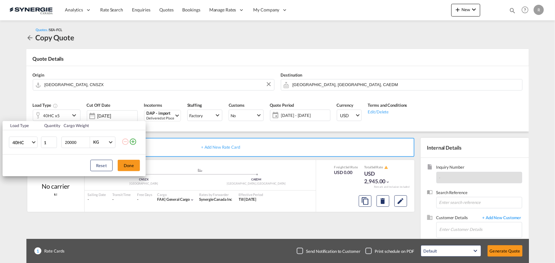
click at [132, 142] on md-icon "icon-plus-circle-outline" at bounding box center [133, 142] width 8 height 8
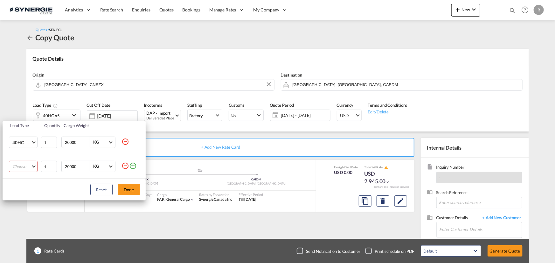
click at [33, 165] on md-select "Choose 20GP 40GP 40HC 45HC 20RE 40RE 40HR 20OT 40OT 20FR 40FR 40NR 20NR 45S 20T…" at bounding box center [23, 166] width 29 height 11
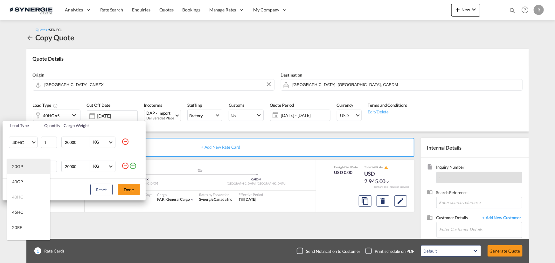
click at [22, 166] on div "20GP" at bounding box center [17, 167] width 11 height 6
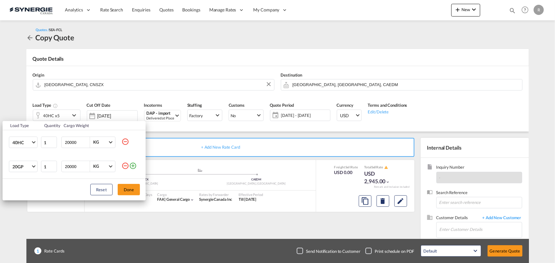
drag, startPoint x: 77, startPoint y: 165, endPoint x: 34, endPoint y: 158, distance: 43.8
click at [34, 158] on tr "20GP 1 20000 KG KG" at bounding box center [74, 167] width 143 height 24
type input "16000"
click at [67, 142] on input "20000" at bounding box center [76, 142] width 25 height 11
type input "25000"
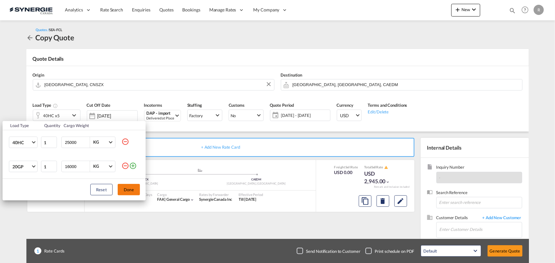
click at [130, 188] on button "Done" at bounding box center [129, 189] width 22 height 11
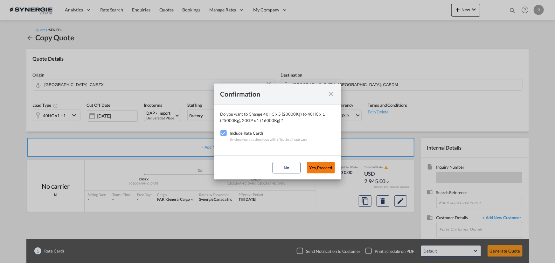
click at [316, 164] on button "Yes,Proceed" at bounding box center [321, 167] width 28 height 11
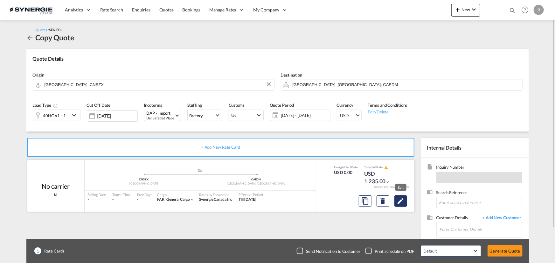
click at [402, 201] on md-icon "Edit" at bounding box center [401, 201] width 8 height 8
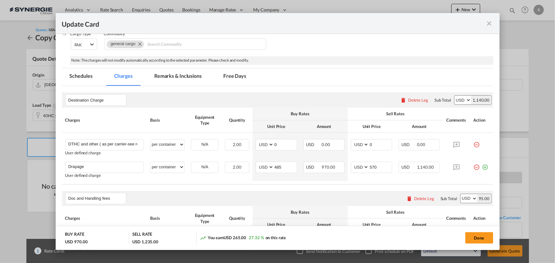
scroll to position [115, 0]
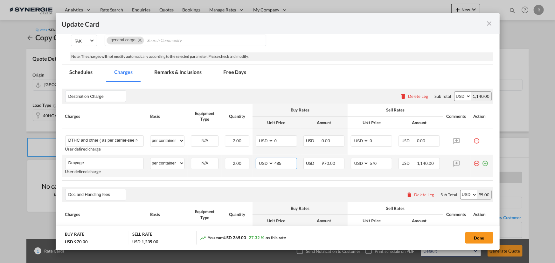
drag, startPoint x: 279, startPoint y: 161, endPoint x: 268, endPoint y: 161, distance: 11.8
click at [268, 161] on md-input-container "AED AFN ALL AMD ANG AOA ARS AUD AWG AZN BAM BBD BDT BGN BHD BIF BMD BND BOB BRL…" at bounding box center [276, 163] width 41 height 11
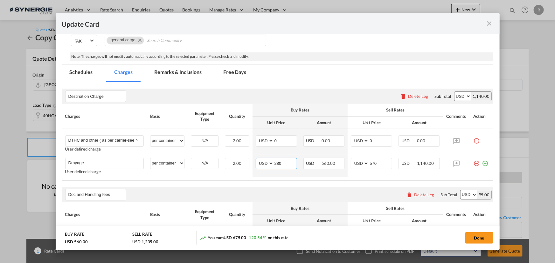
type input "280"
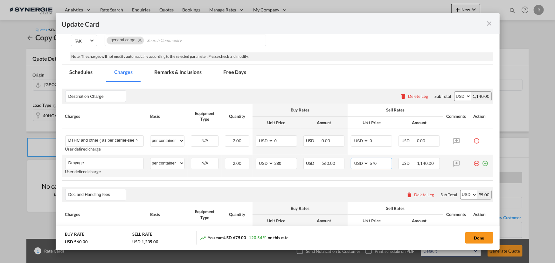
drag, startPoint x: 376, startPoint y: 159, endPoint x: 329, endPoint y: 157, distance: 47.4
click at [329, 157] on tr "Drayage Please Enter User Defined Charges Cannot Be Published User defined char…" at bounding box center [277, 166] width 431 height 23
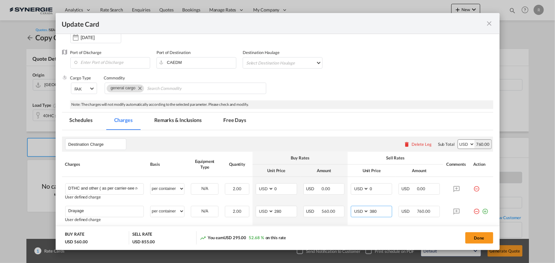
scroll to position [57, 0]
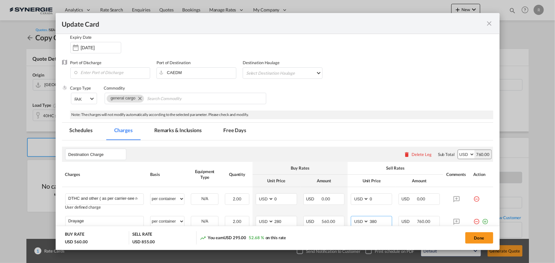
type input "380"
click at [186, 128] on md-tab-item "Remarks & Inclusions" at bounding box center [178, 131] width 63 height 17
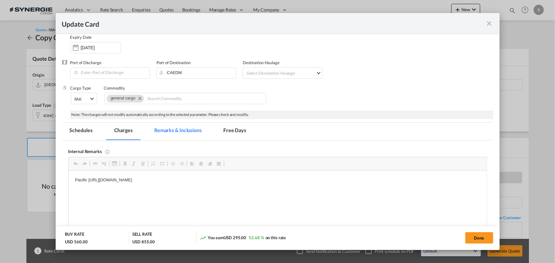
scroll to position [0, 0]
drag, startPoint x: 87, startPoint y: 179, endPoint x: 188, endPoint y: 179, distance: 101.1
click at [188, 180] on p "Pacific https://app.frontapp.com/open/msg_1hj0r2j3?key=zvHACT6Quwd9WnukXwmSvh8E…" at bounding box center [277, 180] width 405 height 7
drag, startPoint x: 69, startPoint y: 179, endPoint x: 328, endPoint y: 180, distance: 258.8
click at [328, 180] on html "Pacific https://app.frontapp.com/open/msg_1hj0r2j3?key=zvHACT6Quwd9WnukXwmSvh8E…" at bounding box center [277, 180] width 418 height 19
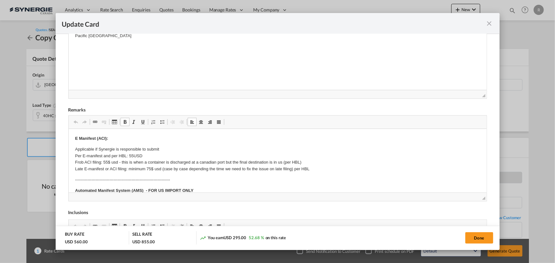
scroll to position [58, 0]
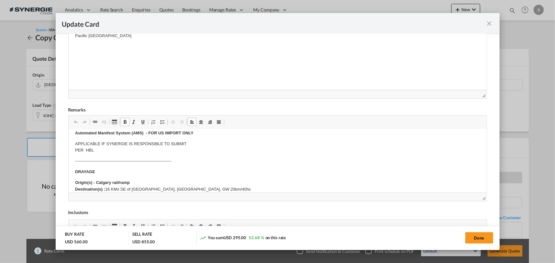
click at [96, 180] on strong "Origin(s) : Calgary rail/ramp Destination(s) :" at bounding box center [102, 185] width 55 height 11
drag, startPoint x: 94, startPoint y: 182, endPoint x: 111, endPoint y: 180, distance: 17.0
click at [111, 180] on strong "Origin(s) : Calgary rail/ramp Destination(s) :" at bounding box center [102, 185] width 55 height 11
click at [186, 170] on body "E Manifest (ACI): Applicable if Synergie is responsible to submit Per E-manifes…" at bounding box center [277, 243] width 405 height 331
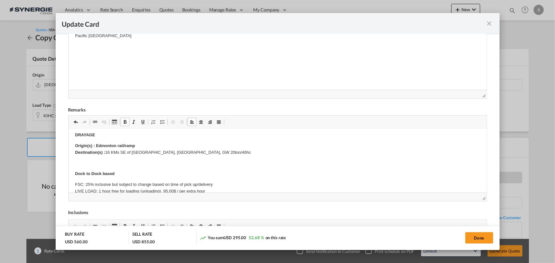
scroll to position [115, 0]
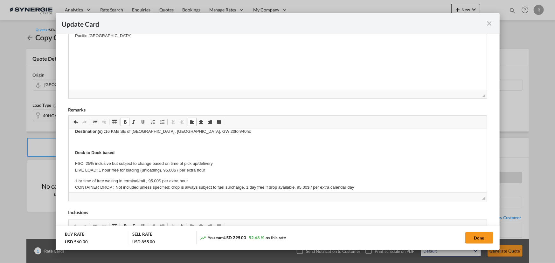
click at [107, 131] on p "Origin(s) : Edmonton rail/ramp Destination(s) : 16 KMs SE of Claresholm, AB, GW…" at bounding box center [277, 128] width 405 height 13
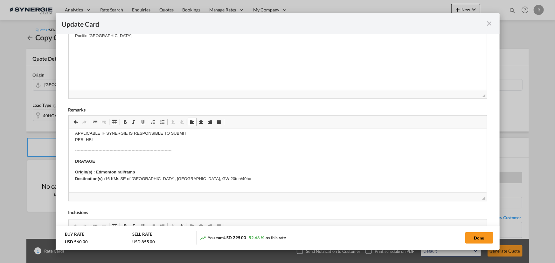
drag, startPoint x: 106, startPoint y: 132, endPoint x: 138, endPoint y: 134, distance: 31.9
click at [138, 134] on body "E Manifest (ACI): Applicable if Synergie is responsible to submit Per E-manifes…" at bounding box center [277, 232] width 405 height 331
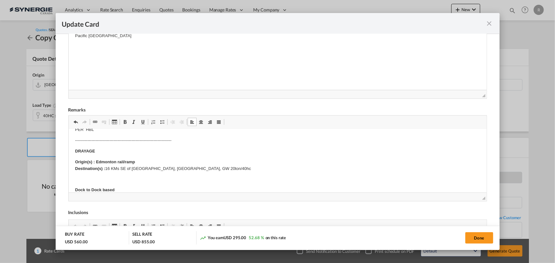
scroll to position [92, 0]
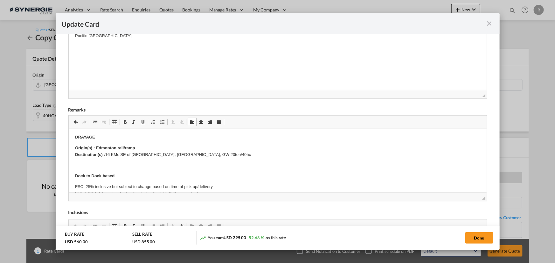
click at [111, 157] on p "Origin(s) : Edmonton rail/ramp Destination(s) : 16 KMs SE of Claresholm, AB, GW…" at bounding box center [277, 151] width 405 height 13
drag, startPoint x: 107, startPoint y: 155, endPoint x: 198, endPoint y: 157, distance: 90.6
click at [198, 157] on p "Origin(s) : Edmonton rail/ramp Destination(s) : 16 KMs SE of Claresholm, AB, GW…" at bounding box center [277, 151] width 405 height 13
click at [473, 238] on button "Done" at bounding box center [479, 237] width 28 height 11
type input "29 Sep 2025"
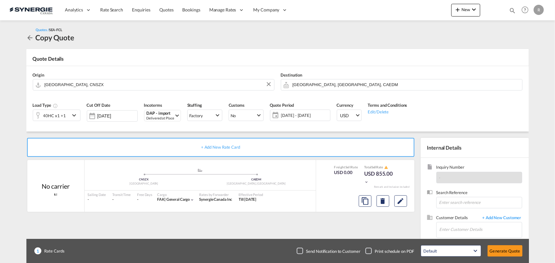
scroll to position [95, 0]
click at [477, 230] on input "Enter Customer Details" at bounding box center [480, 230] width 82 height 14
paste input "cherry@harmony-ss.com"
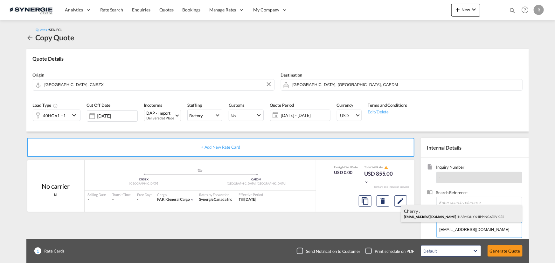
click at [452, 210] on div "Cherry . Cherry@harmony-ss.com | HARMONY SHIPPING SERVICES" at bounding box center [461, 213] width 121 height 17
type input "HARMONY SHIPPING SERVICES, Cherry ., Cherry@harmony-ss.com"
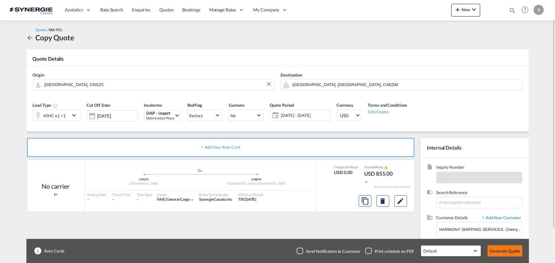
click at [504, 251] on button "Generate Quote" at bounding box center [504, 250] width 35 height 11
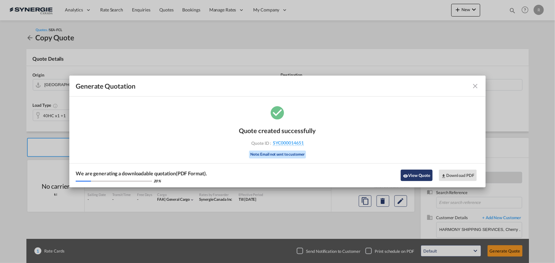
click at [412, 179] on button "View Quote" at bounding box center [417, 175] width 32 height 11
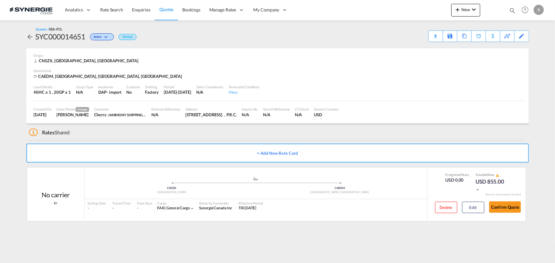
click at [0, 0] on div "Download Quote" at bounding box center [0, 0] width 0 height 0
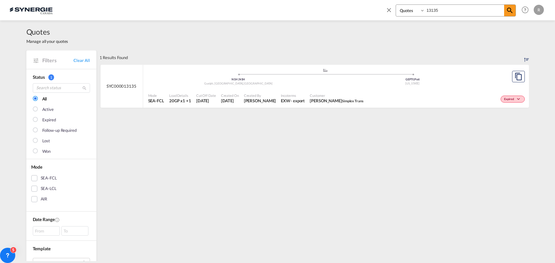
select select "Quotes"
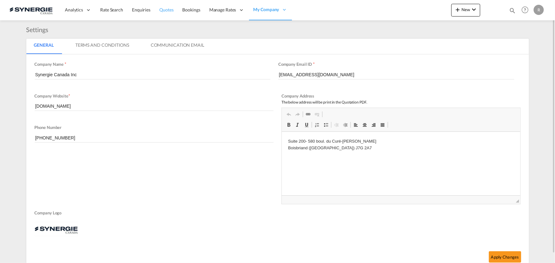
click at [159, 9] on span "Quotes" at bounding box center [166, 9] width 14 height 5
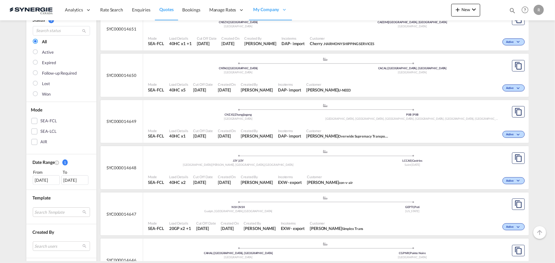
scroll to position [58, 0]
click at [39, 181] on div "[DATE]" at bounding box center [46, 180] width 27 height 10
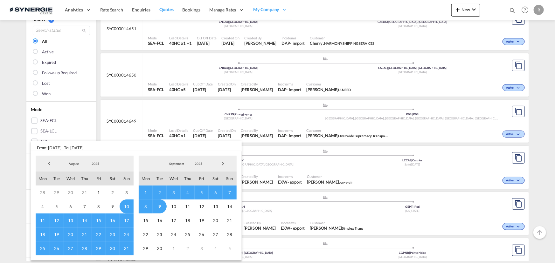
click at [46, 162] on span "Previous Month" at bounding box center [49, 163] width 13 height 13
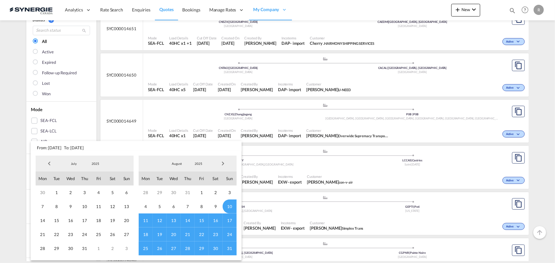
click at [46, 162] on span "Previous Month" at bounding box center [49, 163] width 13 height 13
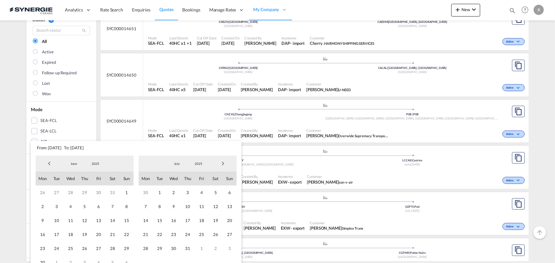
click at [46, 162] on span "Previous Month" at bounding box center [49, 163] width 13 height 13
click at [49, 164] on span "Previous Month" at bounding box center [49, 163] width 13 height 13
click at [111, 190] on span "1" at bounding box center [113, 193] width 14 height 14
click at [220, 162] on span "Next Month" at bounding box center [223, 163] width 13 height 13
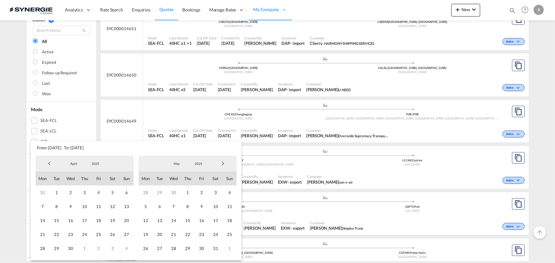
click at [220, 162] on span "Next Month" at bounding box center [223, 163] width 13 height 13
click at [159, 204] on span "9" at bounding box center [160, 207] width 14 height 14
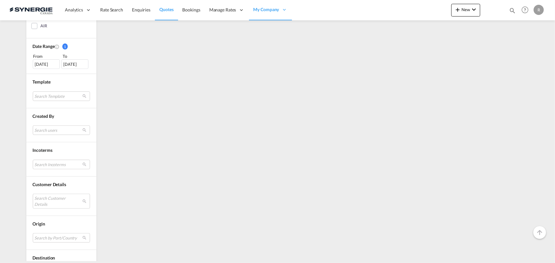
scroll to position [202, 0]
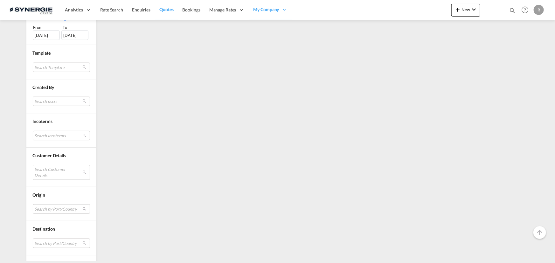
click at [56, 169] on md-select "Search Customer Details user name user [PERSON_NAME] [PERSON_NAME][EMAIL_ADDRES…" at bounding box center [61, 172] width 57 height 15
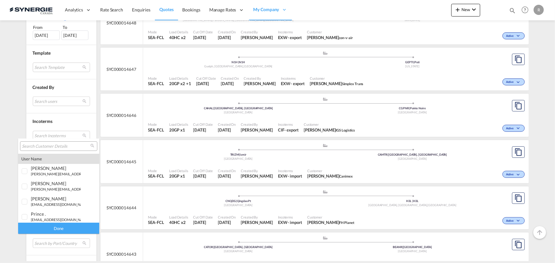
click at [59, 147] on input "search" at bounding box center [56, 147] width 68 height 6
paste input "QUINCAILLERIE [PERSON_NAME] INC"
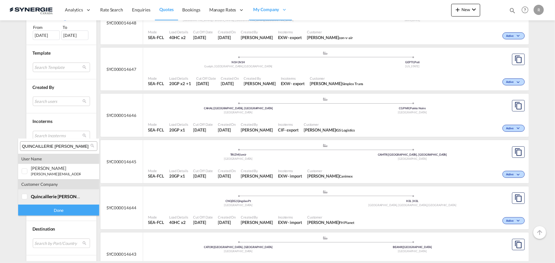
type input "QUINCAILLERIE [PERSON_NAME] INC"
click at [37, 195] on span "quincaillerie [PERSON_NAME] inc" at bounding box center [65, 196] width 69 height 5
click at [37, 211] on div "Done" at bounding box center [58, 210] width 81 height 11
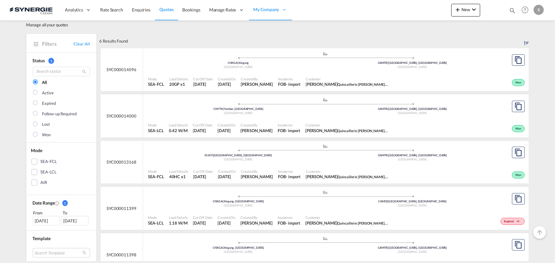
scroll to position [0, 0]
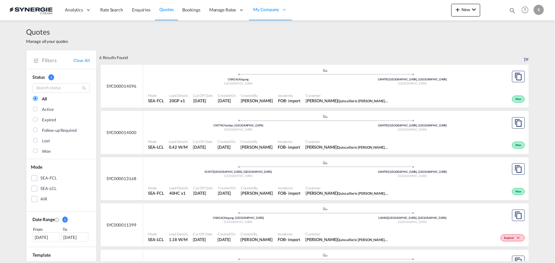
click at [354, 92] on div "Customer [PERSON_NAME] Quincaillerie [PERSON_NAME] Inc" at bounding box center [347, 99] width 88 height 16
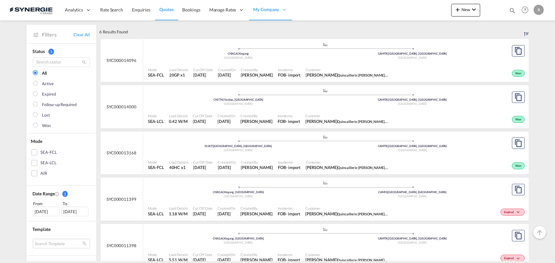
scroll to position [58, 0]
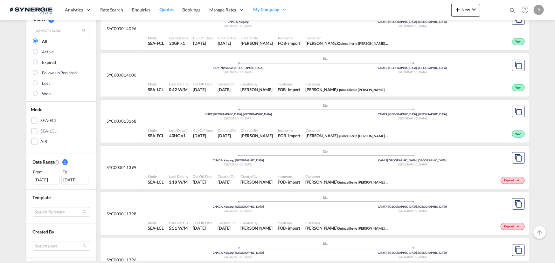
click at [279, 122] on div ".a{fill:#aaa8ad;} .a{fill:#aaa8ad;} IDJKT | [GEOGRAPHIC_DATA], [GEOGRAPHIC_DATA…" at bounding box center [325, 113] width 355 height 21
click at [357, 129] on span "Customer" at bounding box center [347, 130] width 83 height 5
click at [511, 11] on md-icon "icon-magnify" at bounding box center [512, 10] width 7 height 7
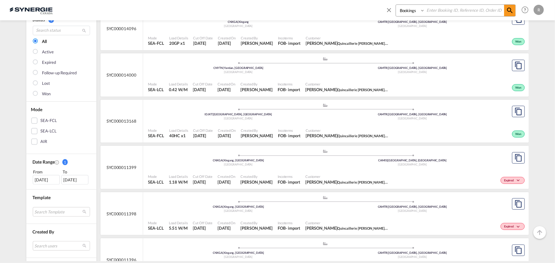
click at [409, 10] on select "Bookings Quotes Enquiries" at bounding box center [411, 10] width 30 height 11
select select "Quotes"
click at [396, 5] on select "Bookings Quotes Enquiries" at bounding box center [411, 10] width 30 height 11
click at [439, 12] on input at bounding box center [464, 10] width 79 height 11
type input "14653"
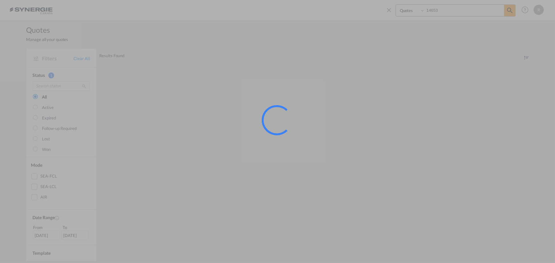
scroll to position [0, 0]
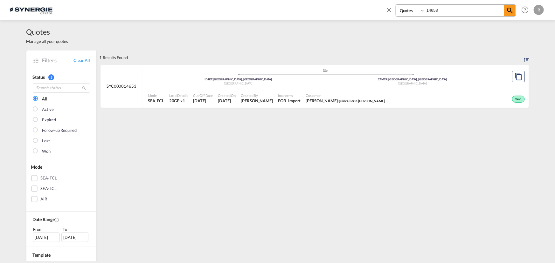
click at [340, 89] on div "Mode SEA-FCL Load Details 20GP x1 Cut Off Date [DATE] Created On [DATE] Created…" at bounding box center [336, 98] width 386 height 19
click at [401, 91] on div "Won" at bounding box center [458, 99] width 135 height 16
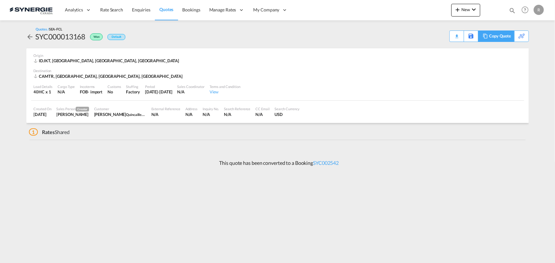
click at [505, 35] on div "Copy Quote" at bounding box center [500, 36] width 22 height 11
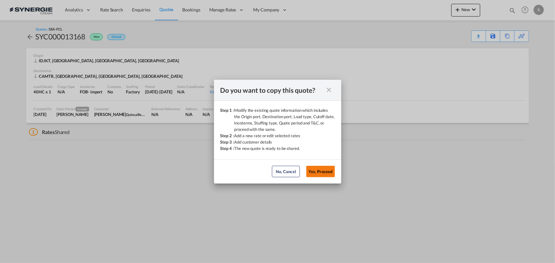
click at [330, 169] on button "Yes, Proceed" at bounding box center [320, 171] width 29 height 11
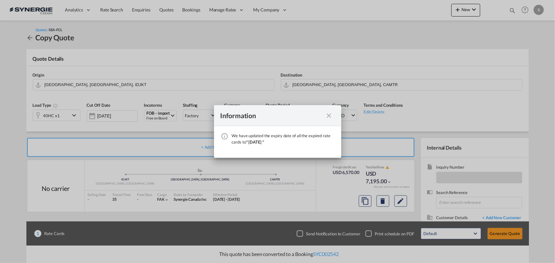
click at [329, 118] on md-icon "icon-close fg-AAA8AD cursor" at bounding box center [329, 116] width 8 height 8
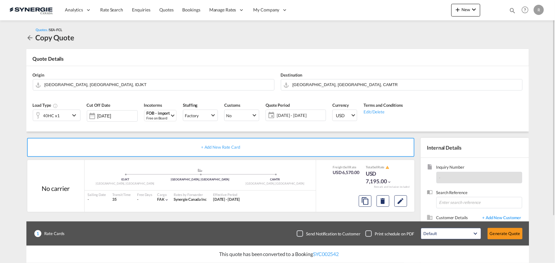
click at [294, 118] on span "09 Sep - 09 Oct 2025" at bounding box center [300, 116] width 47 height 6
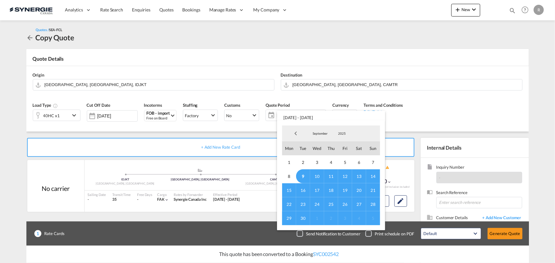
click at [299, 217] on span "30" at bounding box center [303, 218] width 14 height 14
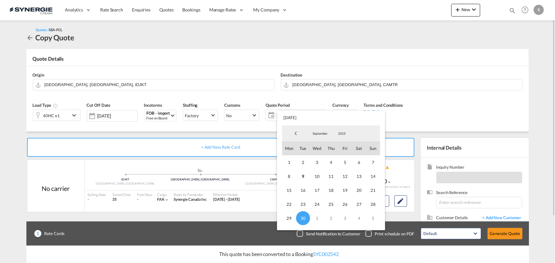
click at [123, 140] on md-backdrop at bounding box center [277, 131] width 555 height 263
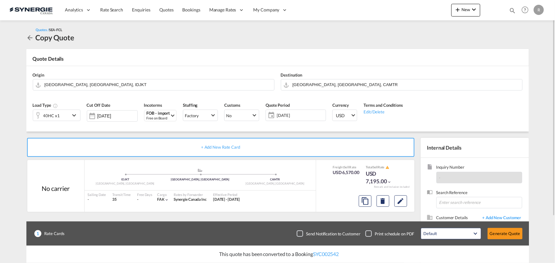
click at [63, 117] on div "40HC x1" at bounding box center [51, 115] width 37 height 11
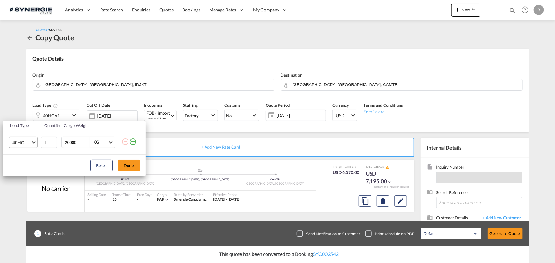
click at [28, 142] on span "40HC" at bounding box center [21, 143] width 18 height 6
click at [19, 112] on div "20GP" at bounding box center [17, 112] width 11 height 6
drag, startPoint x: 80, startPoint y: 141, endPoint x: 15, endPoint y: 128, distance: 66.5
click at [17, 130] on tr "20GP 1 20000 KG KG" at bounding box center [74, 142] width 143 height 24
type input "10000"
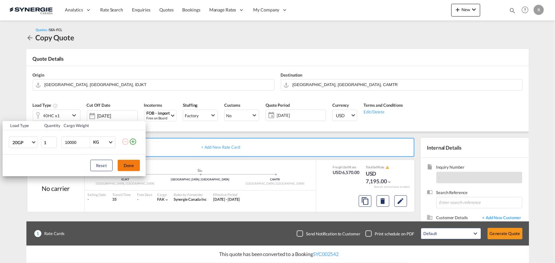
click at [133, 168] on button "Done" at bounding box center [129, 165] width 22 height 11
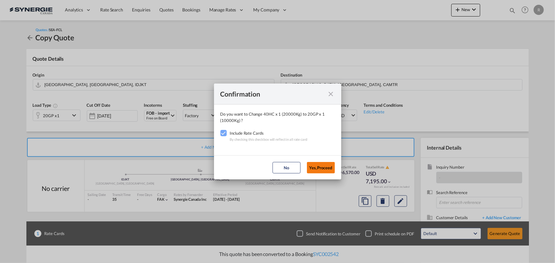
click at [320, 168] on button "Yes,Proceed" at bounding box center [321, 167] width 28 height 11
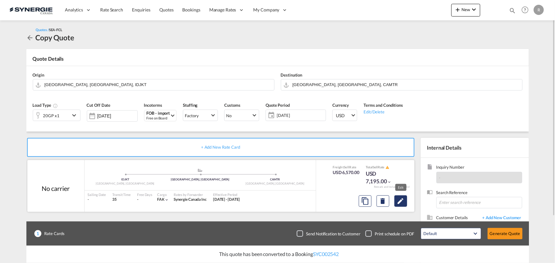
click at [403, 204] on md-icon "Edit" at bounding box center [401, 201] width 8 height 8
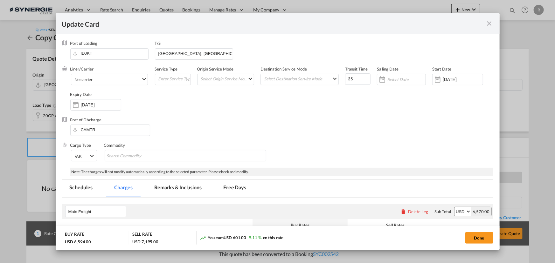
select select "per container"
select select "per B/L"
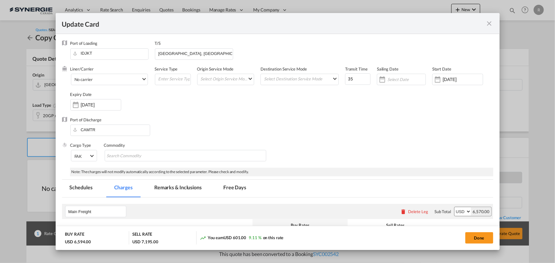
select select "per B/L"
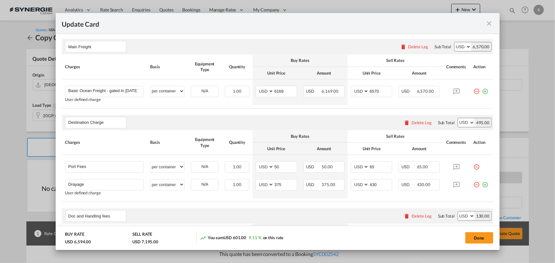
scroll to position [144, 0]
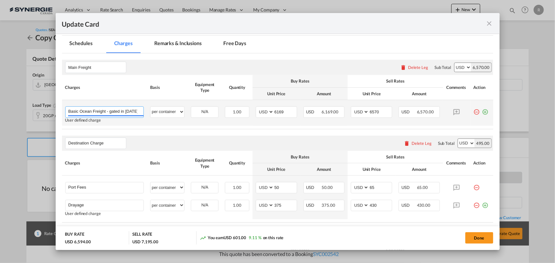
click at [126, 112] on input "Basic Ocean Freight - gated in June 25th" at bounding box center [105, 112] width 75 height 10
drag, startPoint x: 108, startPoint y: 112, endPoint x: 152, endPoint y: 111, distance: 43.9
click at [152, 111] on tr "Basic Ocean Freight - gated in June 25th Please Enter User Defined Charges Cann…" at bounding box center [277, 113] width 431 height 26
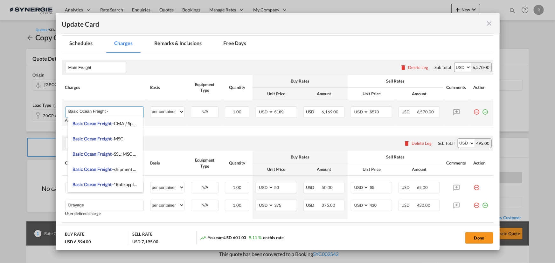
click at [117, 110] on input "Basic Ocean Freight -" at bounding box center [105, 112] width 75 height 10
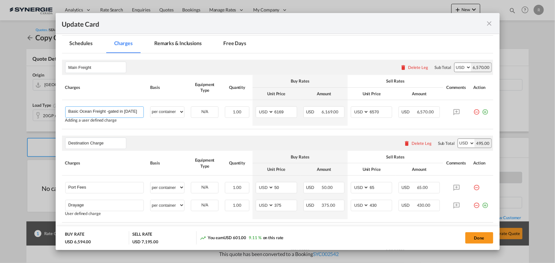
type input "Basic Ocean Freight -gated in [DATE]"
click at [224, 128] on table "Charges Basis Equipment Type Quantity Buy Rates Sell Rates Comments Action Unit…" at bounding box center [277, 102] width 431 height 54
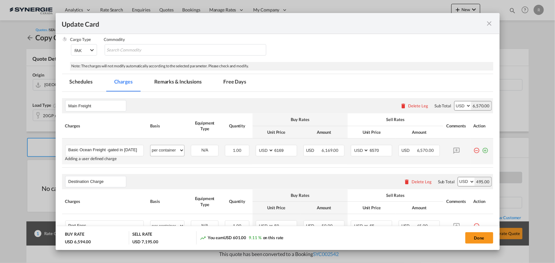
scroll to position [101, 0]
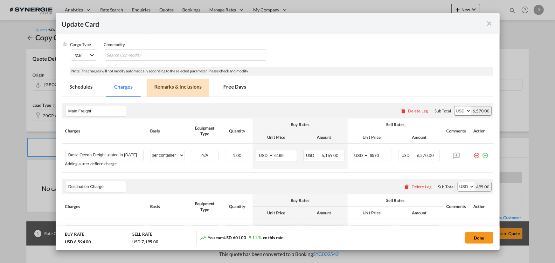
click at [181, 88] on md-tab-item "Remarks & Inclusions" at bounding box center [178, 87] width 63 height 17
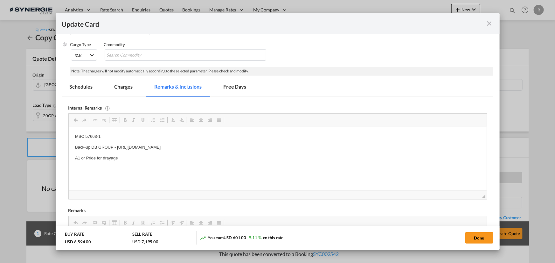
scroll to position [0, 0]
drag, startPoint x: 72, startPoint y: 146, endPoint x: 306, endPoint y: 146, distance: 234.3
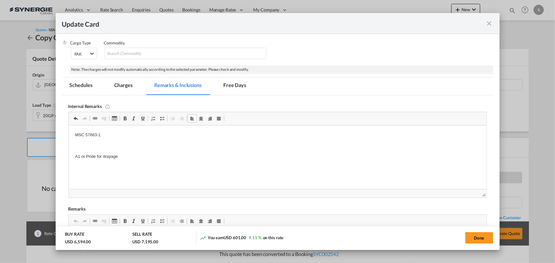
scroll to position [101, 0]
click at [94, 148] on html "MSC 57663-1 2840+ A1 or Pride for drayage" at bounding box center [277, 147] width 418 height 41
drag, startPoint x: 73, startPoint y: 147, endPoint x: 88, endPoint y: 147, distance: 14.6
click at [88, 147] on html "MSC 57663-1 2840+ A1 or Pride for drayage" at bounding box center [277, 147] width 418 height 41
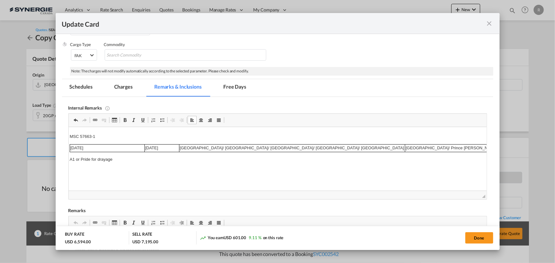
scroll to position [0, 0]
click at [115, 135] on p "MSC 57663-1" at bounding box center [277, 137] width 405 height 7
click at [121, 157] on p "A1 or Pride for drayage" at bounding box center [277, 159] width 405 height 7
click at [74, 159] on html "MSC 57663-1 ( gated in 29 Aug) 18-Aug-25 31-Aug-25 Indonesia/ Malaysia/ Singapo…" at bounding box center [277, 148] width 418 height 42
click at [95, 159] on p "Editor, editor4" at bounding box center [277, 159] width 405 height 7
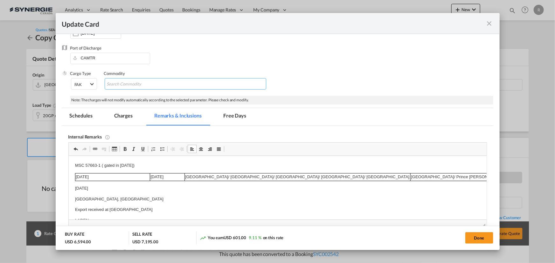
click at [134, 84] on input "Chips input." at bounding box center [136, 84] width 58 height 10
type input "BL MEDUXJ754951 gated in 29 Aug, ETD 5 Sep"
click at [407, 83] on div "Cargo Type FAK FAK GCR GDSM General Cargo Hazardous Cargo Ambient Foodstuff Chi…" at bounding box center [281, 83] width 423 height 25
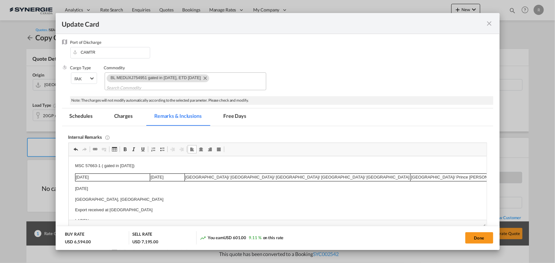
scroll to position [72, 0]
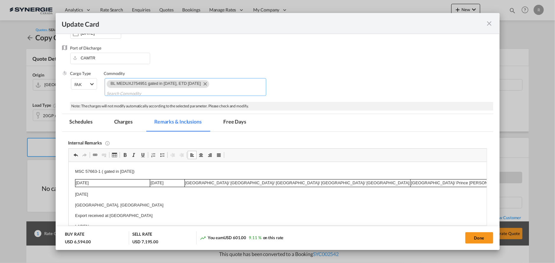
click at [220, 86] on md-chips-wrap "BL MEDUXJ754951 gated in 29 Aug, ETD 5 Sep" at bounding box center [186, 87] width 162 height 18
paste input "RE: NEW BOOKING FOR 1 X 40'HC FOB Alexindo - Rabel JKT - MTR Stuffing 15-08-2025"
type input "RE: NEW BOOKING FOR 1 X 40'HC FOB Alexindo - Rabel JKT - MTR Stuffing 15-08-2025"
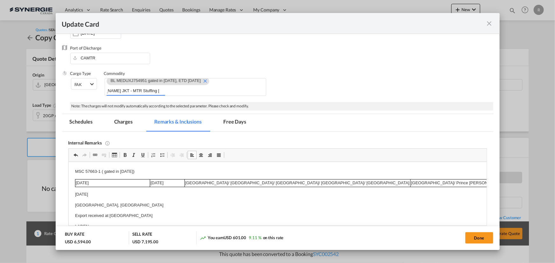
click at [285, 111] on div "Port of Loading IDJKT T/S BUSAN, VANCOUVER Liner/Carrier No carrier 2HM LOGISTI…" at bounding box center [277, 218] width 431 height 499
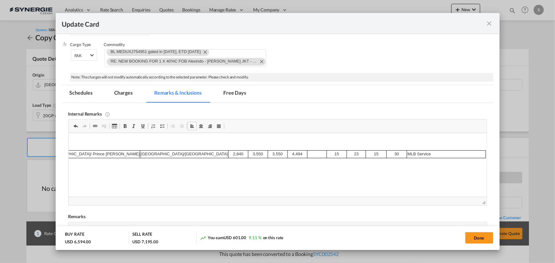
scroll to position [0, 380]
drag, startPoint x: 132, startPoint y: 91, endPoint x: 150, endPoint y: 98, distance: 19.4
click at [132, 91] on md-tab-item "Charges" at bounding box center [124, 93] width 34 height 17
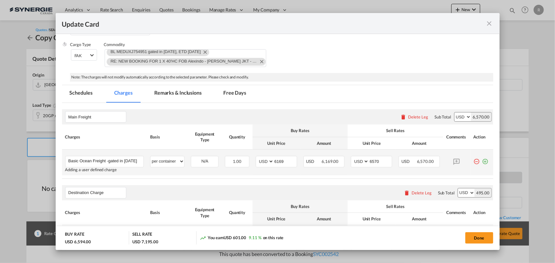
scroll to position [0, 0]
drag, startPoint x: 285, startPoint y: 162, endPoint x: 250, endPoint y: 155, distance: 36.0
click at [252, 155] on td "AED AFN ALL AMD ANG AOA ARS AUD AWG AZN BAM BBD BDT BGN BHD BIF BMD BND BOB BRL…" at bounding box center [276, 163] width 48 height 26
type input "2923"
drag, startPoint x: 376, startPoint y: 159, endPoint x: 337, endPoint y: 154, distance: 39.4
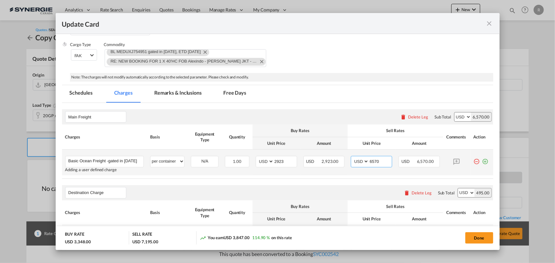
click at [337, 154] on tr "Basic Ocean Freight -gated in 29 Aug Please Enter User Defined Charges Cannot B…" at bounding box center [277, 163] width 431 height 26
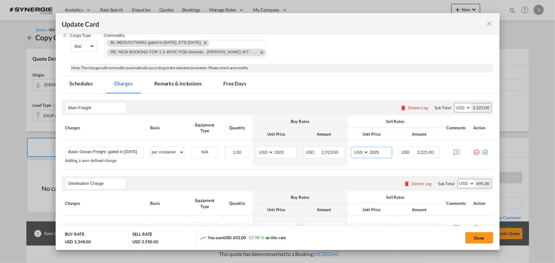
scroll to position [76, 0]
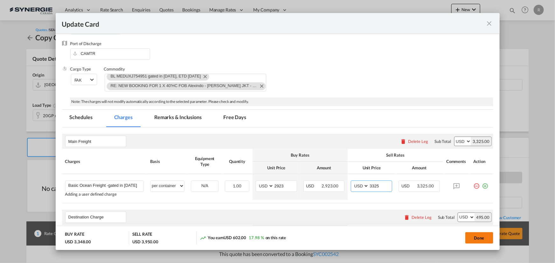
type input "3325"
click at [472, 240] on button "Done" at bounding box center [479, 237] width 28 height 11
type input "09 Jul 2025"
type input "08 Oct 2025"
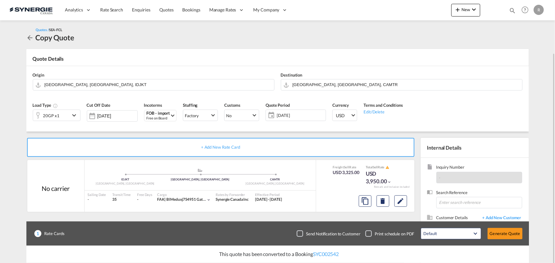
scroll to position [29, 0]
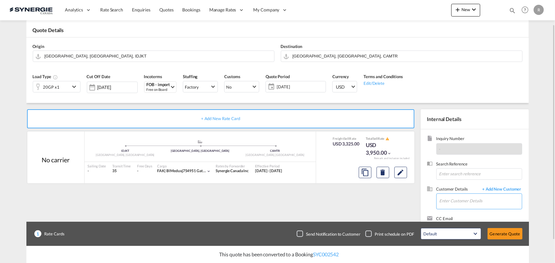
click at [476, 204] on input "Enter Customer Details" at bounding box center [480, 201] width 82 height 14
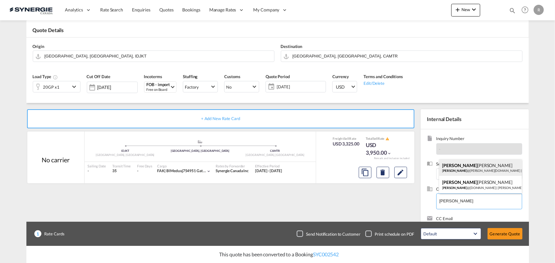
click at [457, 169] on div "Marilyn Meunier marilyn @rabel.ca | Quincaillerie Rabel Inc" at bounding box center [480, 167] width 83 height 17
type input "Quincaillerie Rabel Inc, Marilyn Meunier, marilyn@rabel.ca"
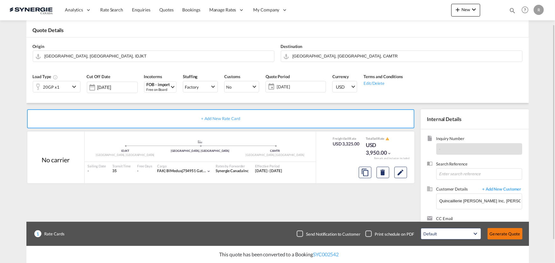
click at [504, 231] on button "Generate Quote" at bounding box center [504, 233] width 35 height 11
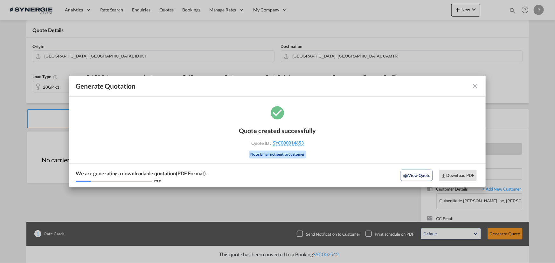
click at [473, 88] on md-icon "icon-close fg-AAA8AD cursor m-0" at bounding box center [476, 86] width 8 height 8
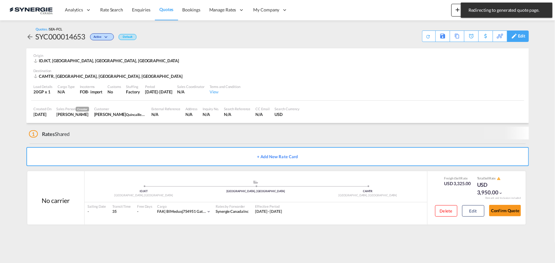
click at [521, 41] on div "Edit" at bounding box center [521, 36] width 7 height 11
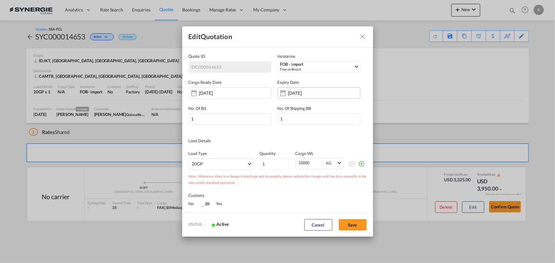
click at [290, 95] on input "30 Sep 2025" at bounding box center [308, 93] width 40 height 5
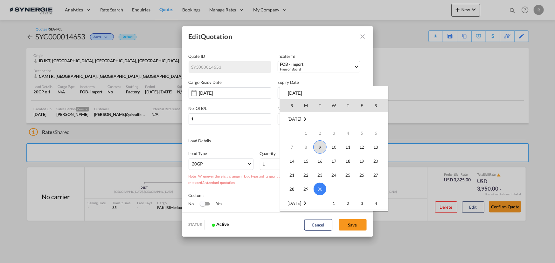
click at [316, 148] on span "9" at bounding box center [319, 147] width 13 height 13
type input "[DATE]"
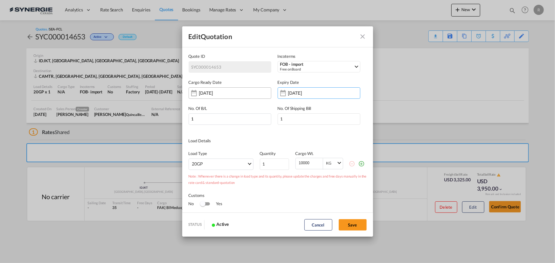
click at [237, 92] on input "[DATE]" at bounding box center [219, 93] width 40 height 5
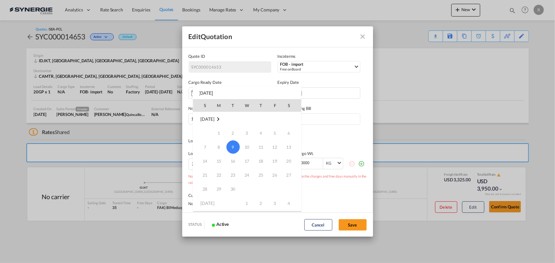
click at [344, 136] on div at bounding box center [277, 131] width 555 height 263
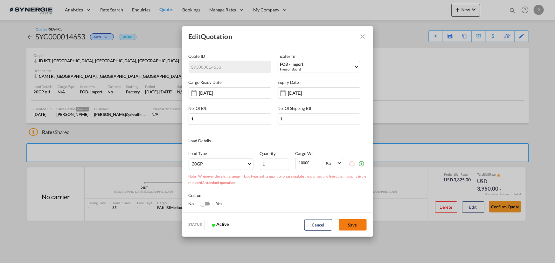
click at [348, 224] on button "Save" at bounding box center [353, 224] width 28 height 11
type input "08 Sep 2025"
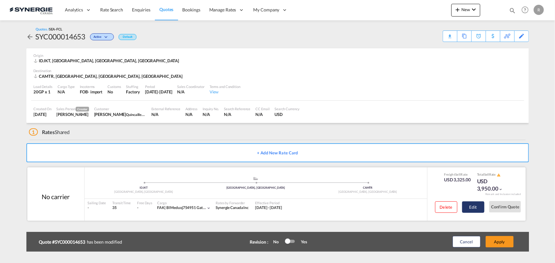
click at [468, 207] on button "Edit" at bounding box center [473, 207] width 22 height 11
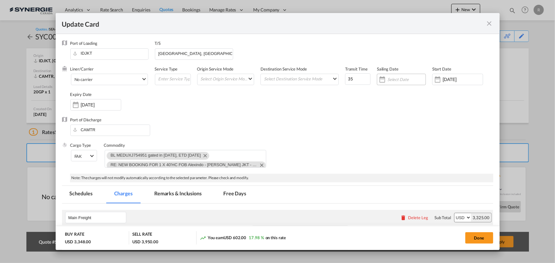
click at [394, 79] on input "Update Card Port ..." at bounding box center [406, 79] width 38 height 5
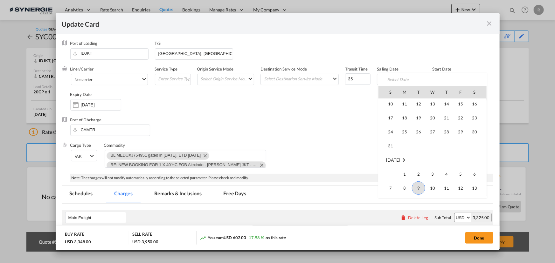
scroll to position [111, 0]
click at [461, 178] on span "5" at bounding box center [460, 177] width 13 height 13
type input "05 Sep 2025"
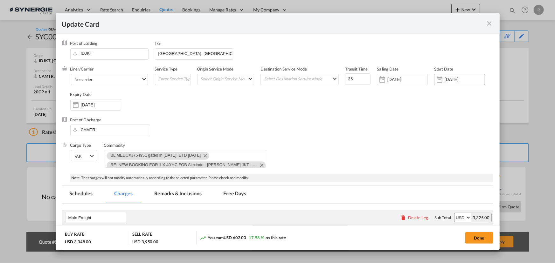
click at [445, 82] on input "10 Jul 2025" at bounding box center [465, 79] width 40 height 5
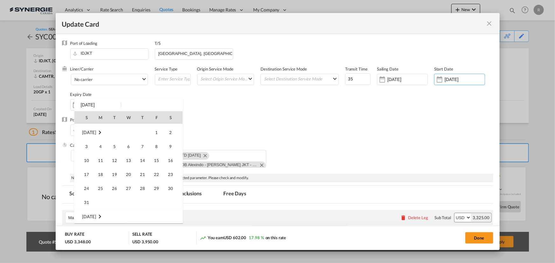
scroll to position [147210, 0]
click at [156, 155] on span "15" at bounding box center [156, 157] width 13 height 13
type input "15 Aug 2025"
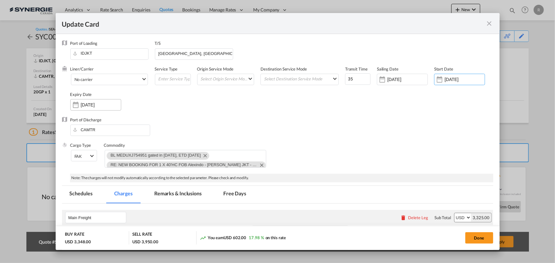
click at [121, 106] on input "09 Oct 2025" at bounding box center [101, 104] width 40 height 5
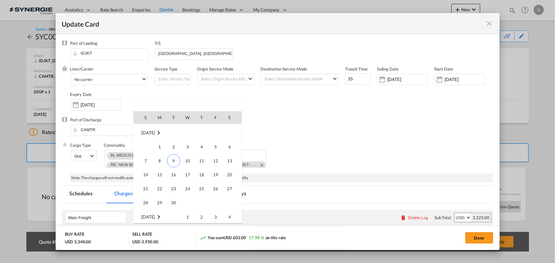
scroll to position [86, 0]
click at [173, 156] on span "9" at bounding box center [173, 156] width 13 height 13
type input "[DATE]"
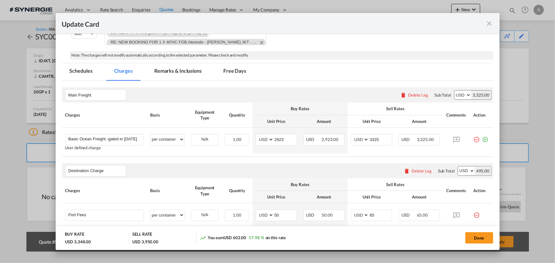
scroll to position [144, 0]
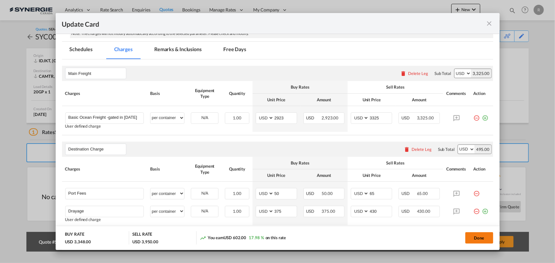
click at [471, 236] on button "Done" at bounding box center [479, 237] width 28 height 11
type input "04 Sep 2025"
type input "14 Aug 2025"
type input "08 Sep 2025"
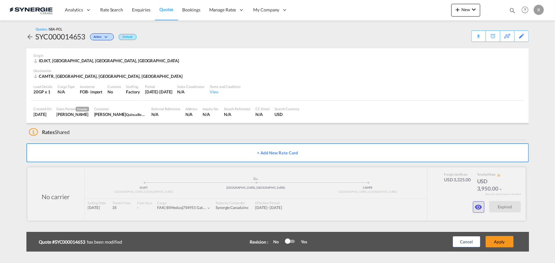
click at [477, 207] on md-icon "icon-eye" at bounding box center [479, 208] width 8 height 8
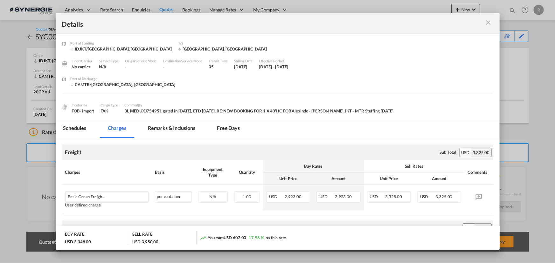
click at [487, 22] on md-icon "icon-close m-3 fg-AAA8AD cursor" at bounding box center [489, 23] width 8 height 8
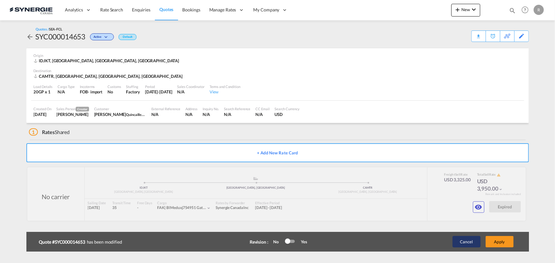
click at [468, 243] on button "Cancel" at bounding box center [466, 241] width 28 height 11
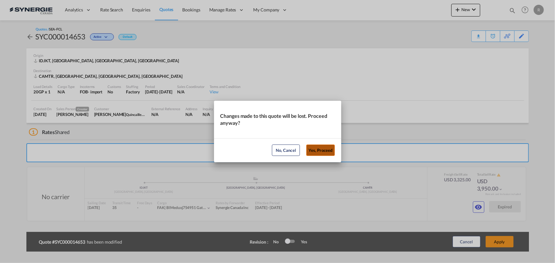
click at [319, 150] on button "Yes, Proceed" at bounding box center [320, 150] width 29 height 11
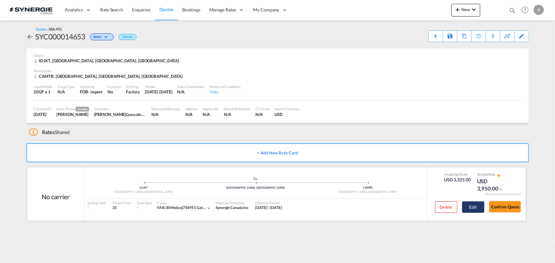
click at [468, 210] on button "Edit" at bounding box center [473, 207] width 22 height 11
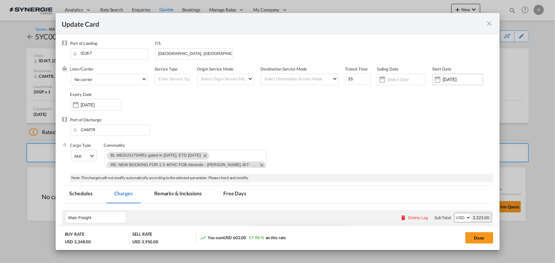
click at [453, 83] on div "10 Jul 2025" at bounding box center [457, 79] width 51 height 11
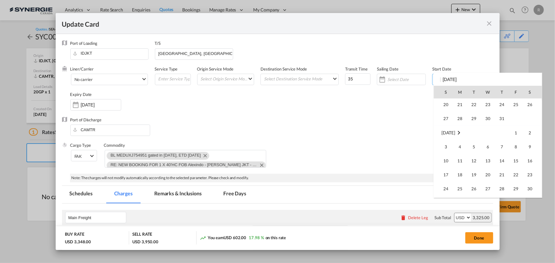
scroll to position [147181, 0]
click at [514, 161] on span "15" at bounding box center [515, 160] width 13 height 13
type input "15 Aug 2025"
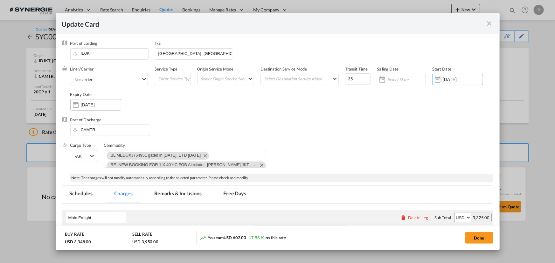
click at [99, 104] on input "09 Oct 2025" at bounding box center [101, 104] width 40 height 5
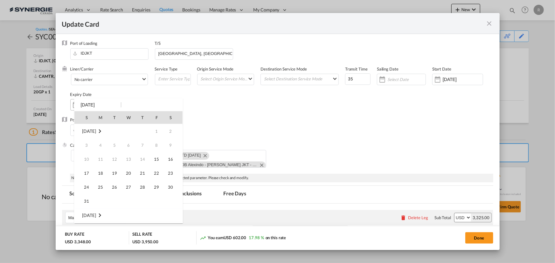
scroll to position [169, 0]
click at [155, 146] on span "10" at bounding box center [156, 145] width 13 height 13
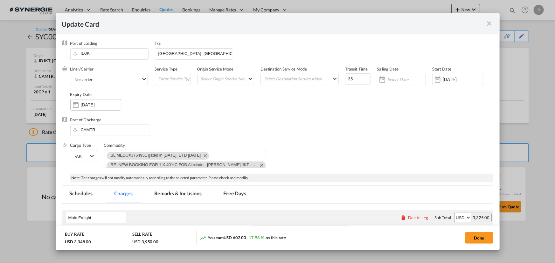
click at [101, 103] on input "10 Oct 2025" at bounding box center [101, 104] width 40 height 5
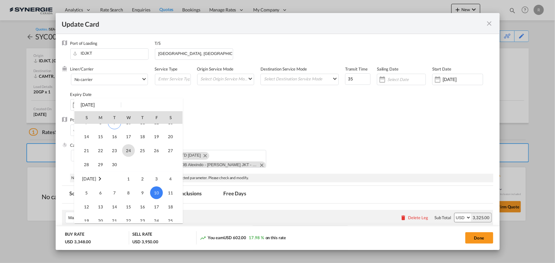
scroll to position [111, 0]
click at [129, 131] on span "10" at bounding box center [128, 133] width 13 height 13
type input "10 Sep 2025"
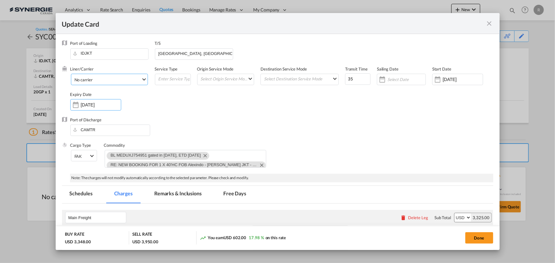
click at [99, 77] on span "No carrier" at bounding box center [107, 80] width 67 height 6
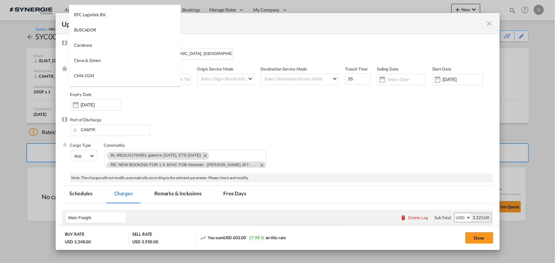
scroll to position [0, 0]
click at [135, 16] on input "search" at bounding box center [126, 12] width 108 height 15
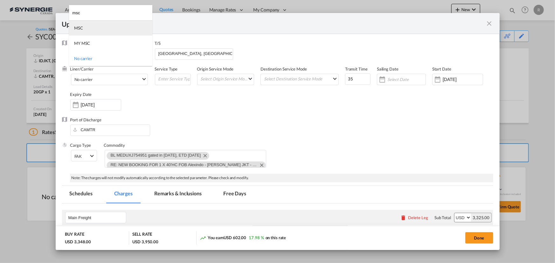
type input "msc"
click at [103, 30] on md-option "MSC" at bounding box center [110, 27] width 83 height 15
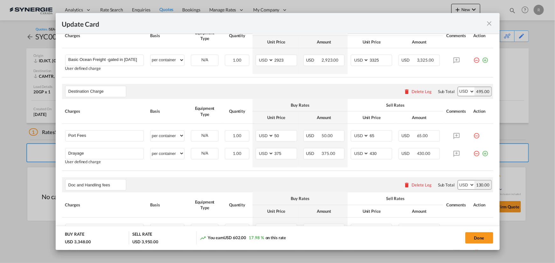
scroll to position [260, 0]
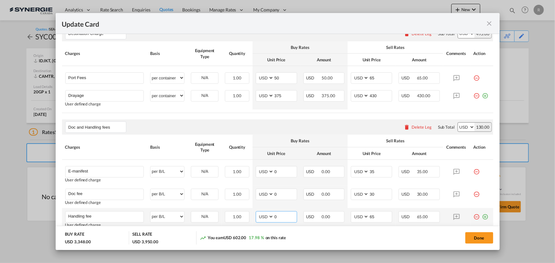
drag, startPoint x: 277, startPoint y: 216, endPoint x: 265, endPoint y: 213, distance: 12.7
click at [265, 213] on md-input-container "AED AFN ALL AMD ANG AOA ARS AUD AWG AZN BAM BBD BDT BGN BHD BIF BMD BND BOB BRL…" at bounding box center [276, 216] width 41 height 11
type input "30"
click at [481, 239] on button "Done" at bounding box center [479, 237] width 28 height 11
type input "14 Aug 2025"
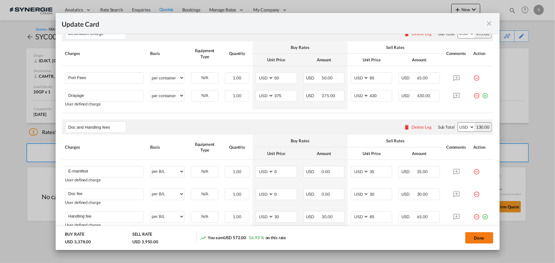
type input "[DATE]"
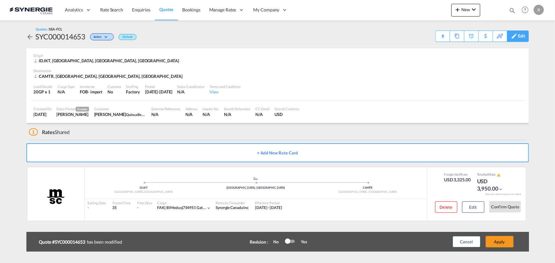
click at [522, 36] on div "Edit" at bounding box center [521, 36] width 7 height 11
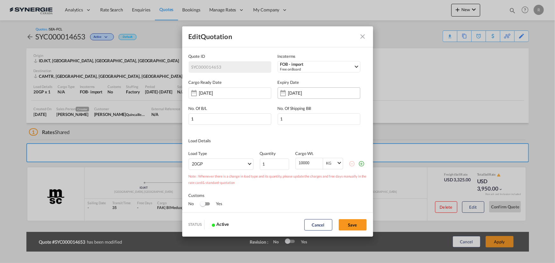
scroll to position [0, 0]
click at [294, 94] on input "30 Sep 2025" at bounding box center [308, 93] width 40 height 5
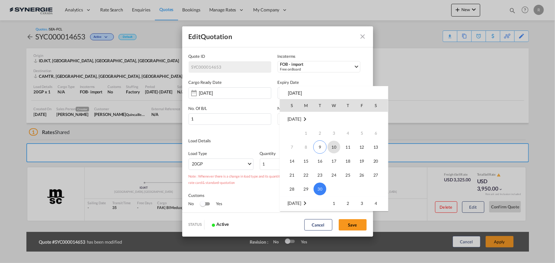
click at [333, 147] on span "10" at bounding box center [334, 147] width 13 height 13
type input "10 Sep 2025"
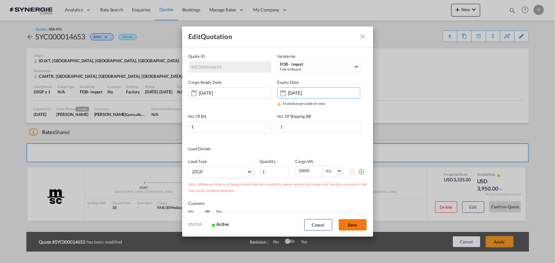
click at [350, 225] on button "Save" at bounding box center [353, 224] width 28 height 11
type input "08 Sep 2025"
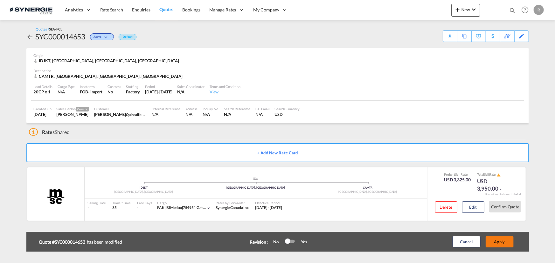
click at [506, 244] on button "Apply" at bounding box center [500, 241] width 28 height 11
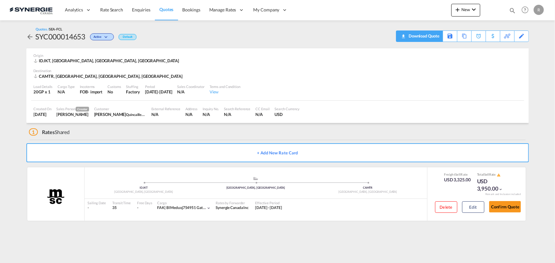
click at [405, 39] on span "Quote PDF is not available at this time" at bounding box center [403, 36] width 8 height 10
click at [472, 209] on button "Edit" at bounding box center [473, 207] width 22 height 11
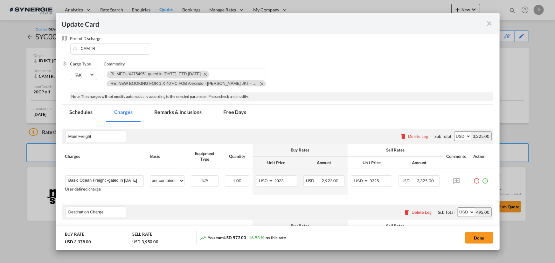
scroll to position [86, 0]
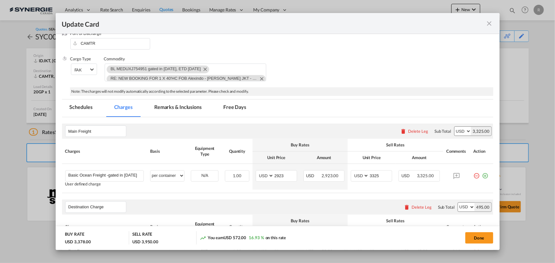
click at [184, 106] on md-tab-item "Remarks & Inclusions" at bounding box center [178, 108] width 63 height 17
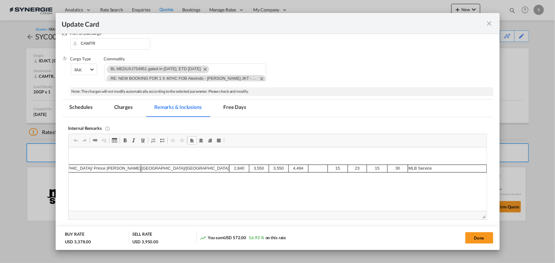
scroll to position [0, 385]
click at [478, 237] on button "Done" at bounding box center [479, 237] width 28 height 11
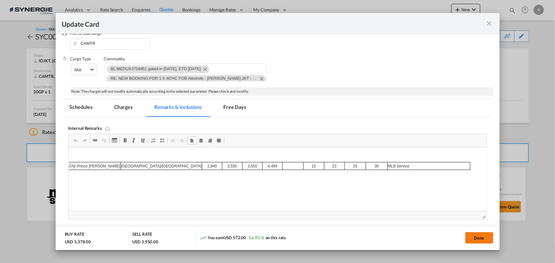
type input "14 Aug 2025"
type input "[DATE]"
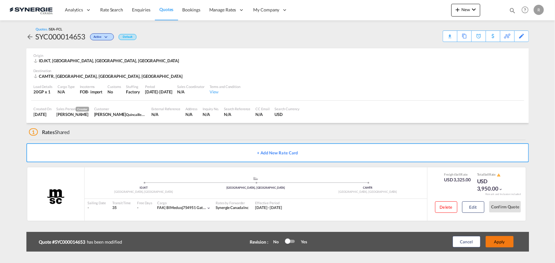
click at [495, 243] on button "Apply" at bounding box center [500, 241] width 28 height 11
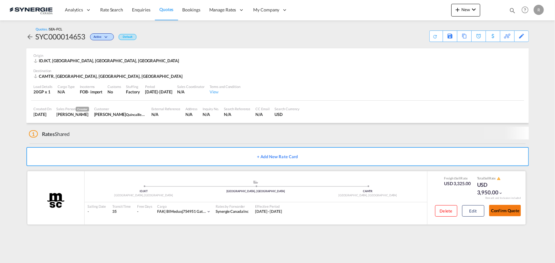
click at [503, 208] on button "Confirm Quote" at bounding box center [505, 210] width 32 height 11
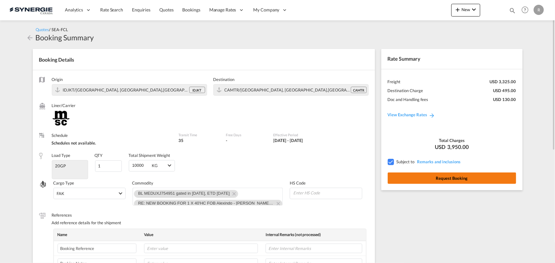
click at [452, 181] on button "Request Booking" at bounding box center [452, 178] width 128 height 11
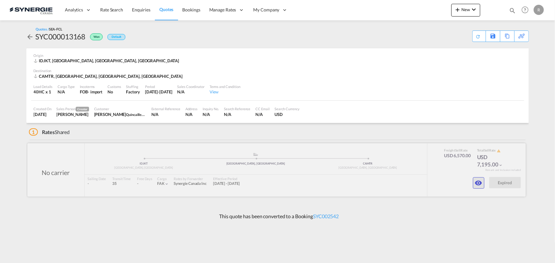
click at [476, 183] on md-icon "icon-eye" at bounding box center [479, 183] width 8 height 8
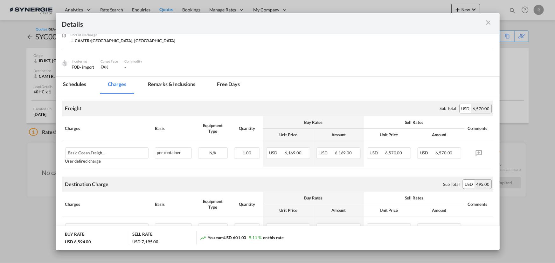
scroll to position [58, 0]
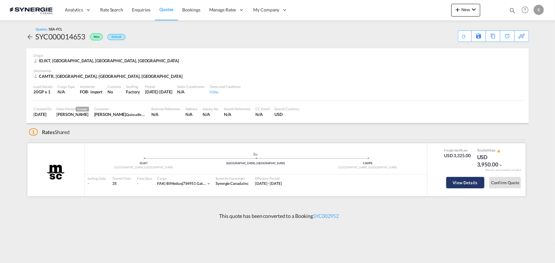
click at [461, 184] on button "View Details" at bounding box center [465, 182] width 38 height 11
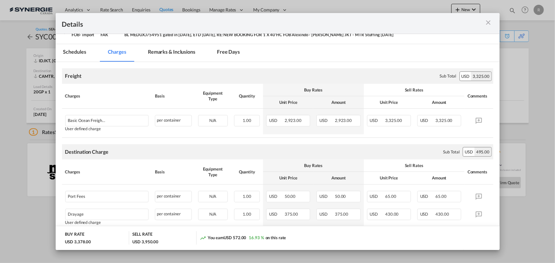
scroll to position [86, 0]
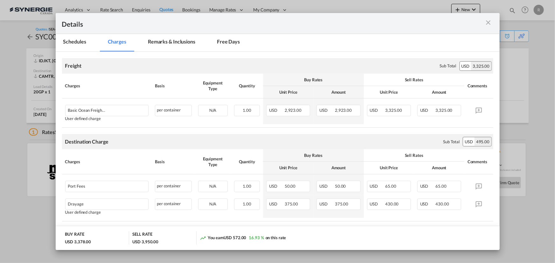
click at [165, 44] on md-tab-item "Remarks & Inclusions" at bounding box center [171, 42] width 63 height 17
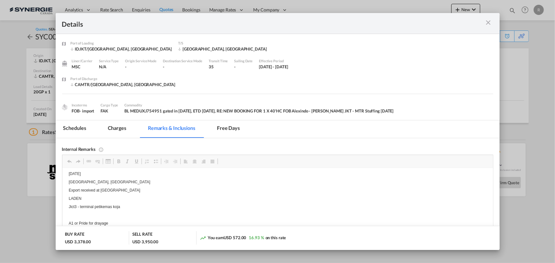
scroll to position [26, 0]
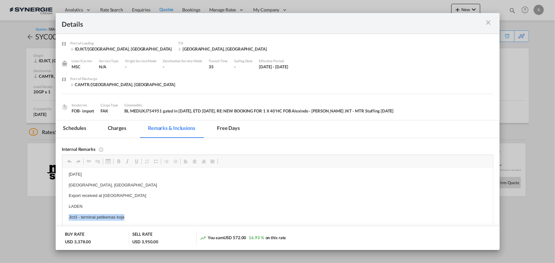
drag, startPoint x: 67, startPoint y: 217, endPoint x: 127, endPoint y: 212, distance: 60.3
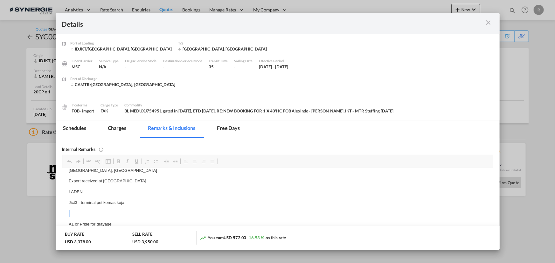
drag, startPoint x: 67, startPoint y: 217, endPoint x: 121, endPoint y: 215, distance: 53.8
click at [121, 215] on html "MSC 57663-1 ( gated in [DATE]) [DATE] [DATE] [GEOGRAPHIC_DATA]/ [GEOGRAPHIC_DAT…" at bounding box center [277, 181] width 431 height 107
drag, startPoint x: 116, startPoint y: 215, endPoint x: 121, endPoint y: 386, distance: 171.1
click at [62, 218] on html "MSC 57663-1 ( gated in [DATE]) [DATE] [DATE] [GEOGRAPHIC_DATA]/ [GEOGRAPHIC_DAT…" at bounding box center [277, 179] width 431 height 107
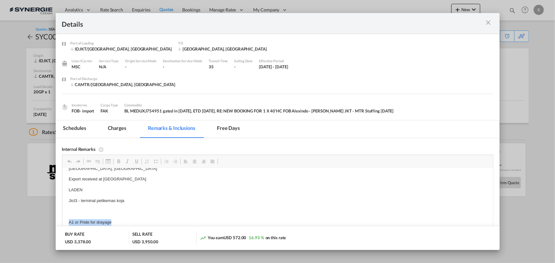
copy p "A1 or Pride for drayage"
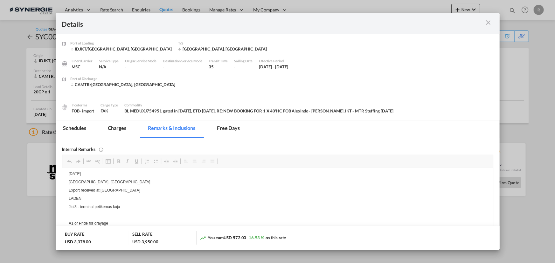
scroll to position [26, 0]
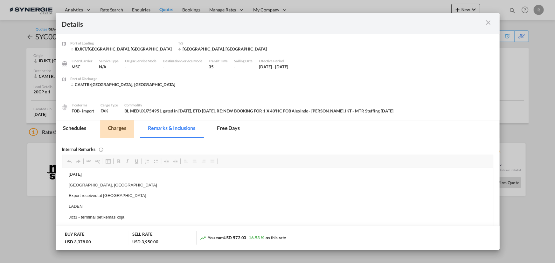
click at [114, 130] on md-tab-item "Charges" at bounding box center [117, 129] width 34 height 17
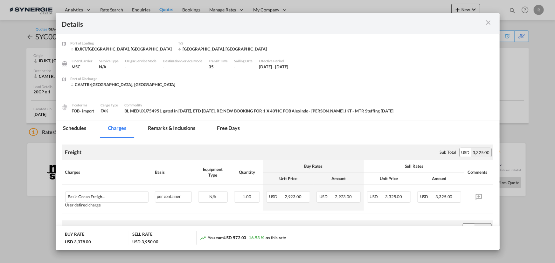
click at [489, 24] on md-icon "icon-close m-3 fg-AAA8AD cursor" at bounding box center [489, 23] width 8 height 8
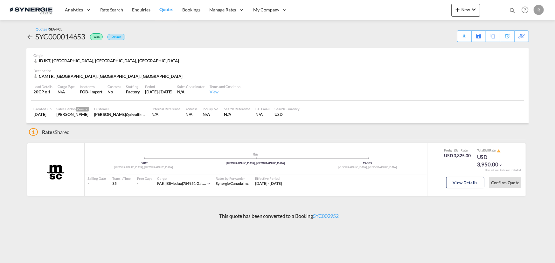
click at [511, 9] on md-icon "icon-magnify" at bounding box center [512, 10] width 7 height 7
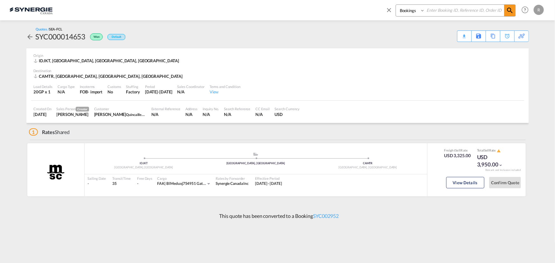
click at [420, 12] on select "Bookings Quotes Enquiries" at bounding box center [411, 10] width 30 height 11
select select "Quotes"
click at [396, 5] on select "Bookings Quotes Enquiries" at bounding box center [411, 10] width 30 height 11
click at [448, 12] on input at bounding box center [464, 10] width 79 height 11
type input "14507"
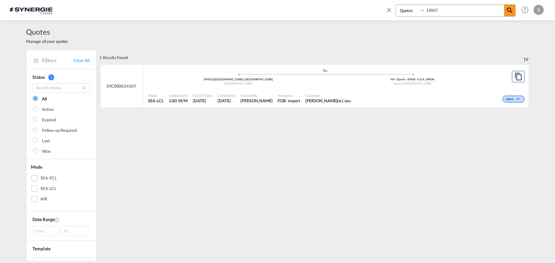
click at [362, 91] on div "Active" at bounding box center [440, 99] width 173 height 16
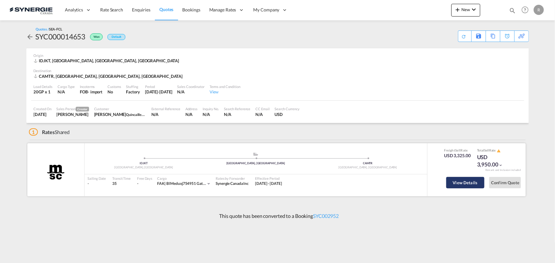
click at [456, 181] on button "View Details" at bounding box center [465, 182] width 38 height 11
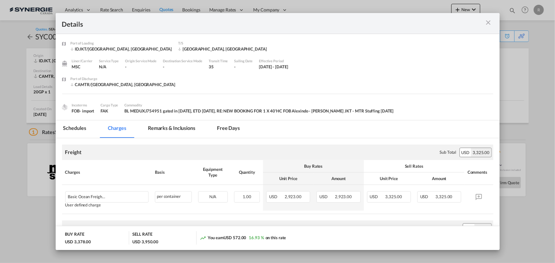
click at [491, 24] on md-icon "icon-close m-3 fg-AAA8AD cursor" at bounding box center [489, 23] width 8 height 8
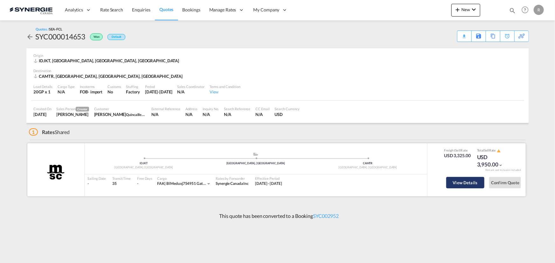
click at [465, 183] on button "View Details" at bounding box center [465, 182] width 38 height 11
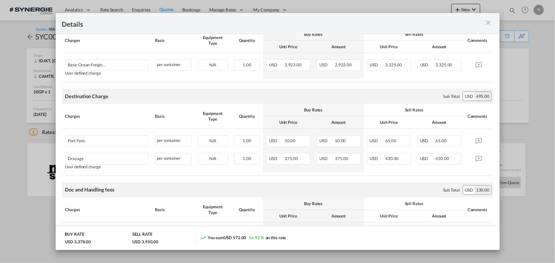
scroll to position [45, 0]
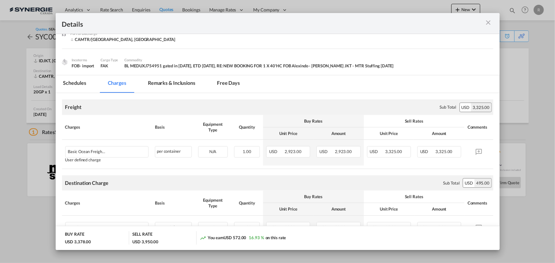
click at [162, 82] on md-tab-item "Remarks & Inclusions" at bounding box center [171, 83] width 63 height 17
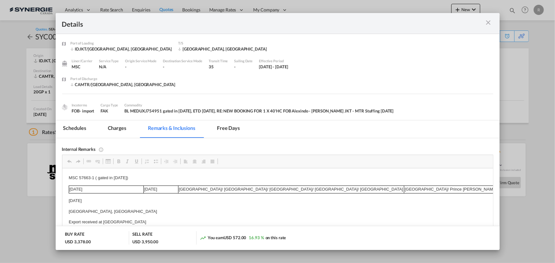
scroll to position [6, 0]
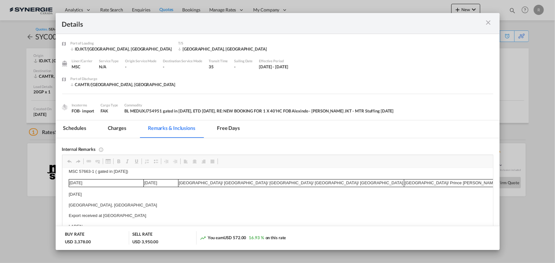
drag, startPoint x: 67, startPoint y: 178, endPoint x: 112, endPoint y: 182, distance: 45.0
click at [85, 172] on p "MSC 57663-1 ( gated in [DATE])" at bounding box center [277, 172] width 418 height 7
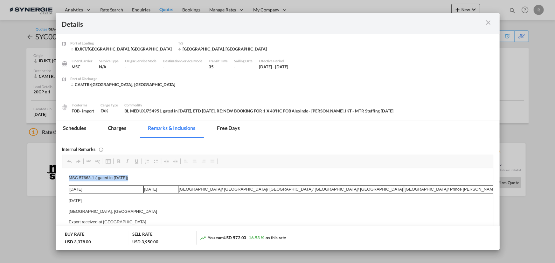
drag, startPoint x: 65, startPoint y: 172, endPoint x: 136, endPoint y: 175, distance: 71.3
click at [136, 175] on html "MSC 57663-1 ( gated in [DATE]) [DATE] [DATE] [GEOGRAPHIC_DATA]/ [GEOGRAPHIC_DAT…" at bounding box center [277, 222] width 431 height 107
copy p "MSC 57663-1 ( gated in [DATE])"
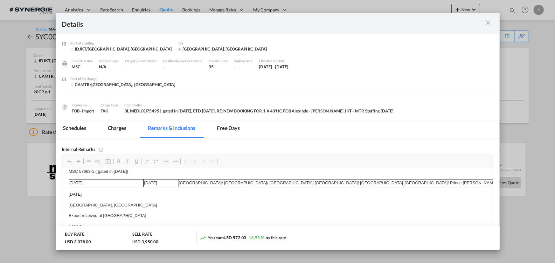
click at [116, 128] on md-tab-item "Charges" at bounding box center [117, 129] width 34 height 17
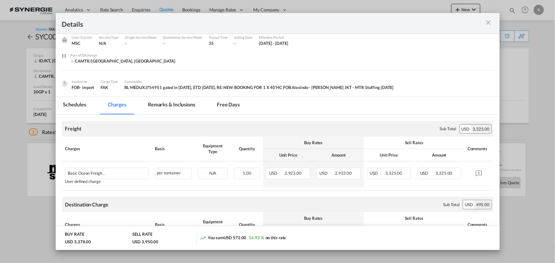
scroll to position [0, 0]
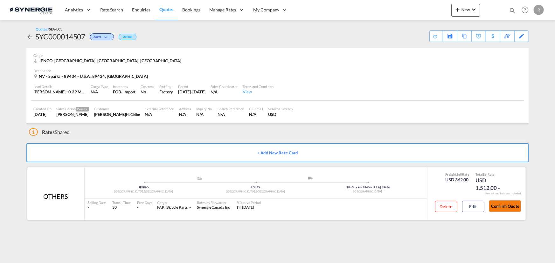
click at [508, 208] on button "Confirm Quote" at bounding box center [505, 206] width 32 height 11
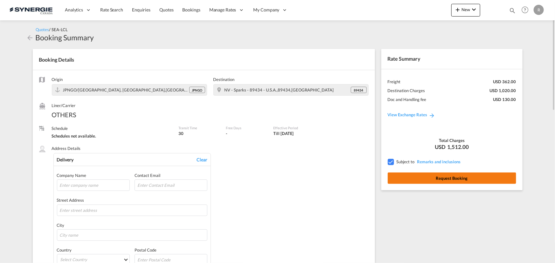
click at [436, 175] on button "Request Booking" at bounding box center [452, 178] width 128 height 11
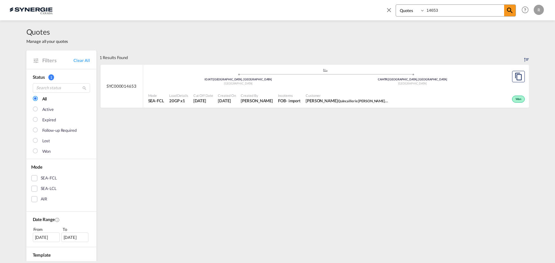
select select "Quotes"
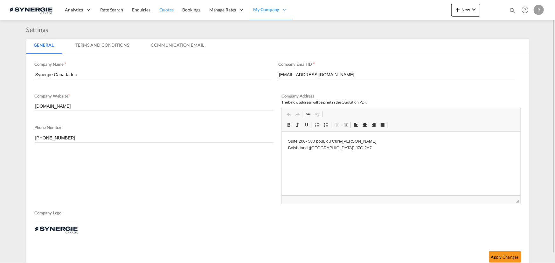
click at [169, 9] on span "Quotes" at bounding box center [166, 9] width 14 height 5
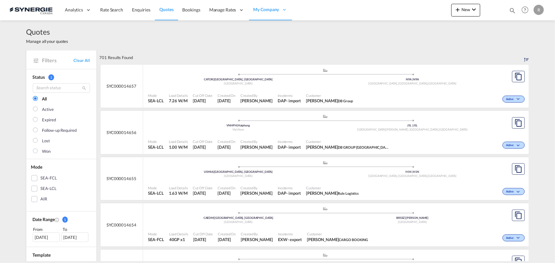
click at [511, 11] on md-icon "icon-magnify" at bounding box center [512, 10] width 7 height 7
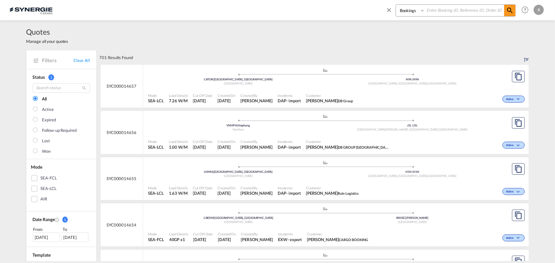
click at [276, 47] on div "Quotes Manage all your quotes" at bounding box center [277, 35] width 502 height 30
click at [259, 13] on div "Bookings Quotes Enquiries Help Resources Product Release R My Profile Logout" at bounding box center [278, 10] width 536 height 20
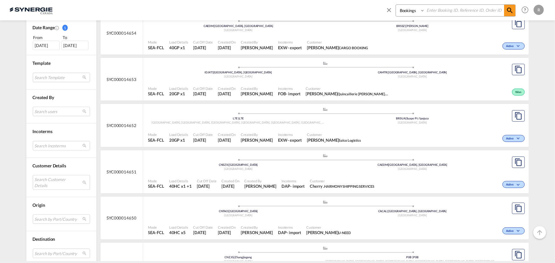
scroll to position [202, 0]
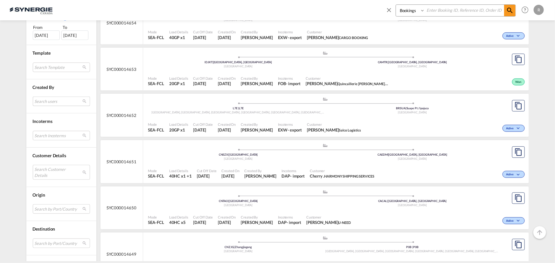
click at [38, 103] on md-select "Search users [PERSON_NAME] [PERSON_NAME][EMAIL_ADDRESS][DOMAIN_NAME] [PERSON_NA…" at bounding box center [61, 102] width 57 height 10
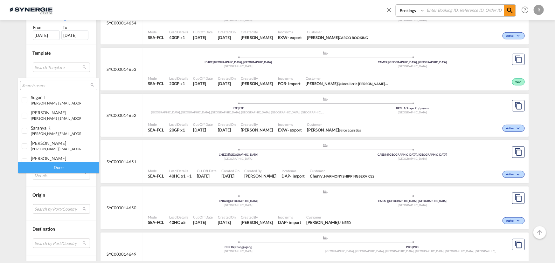
click at [38, 86] on input "search" at bounding box center [56, 86] width 68 height 6
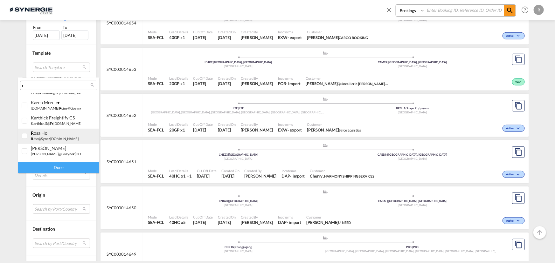
type input "r"
click at [34, 135] on div "r osa Ho" at bounding box center [56, 132] width 50 height 5
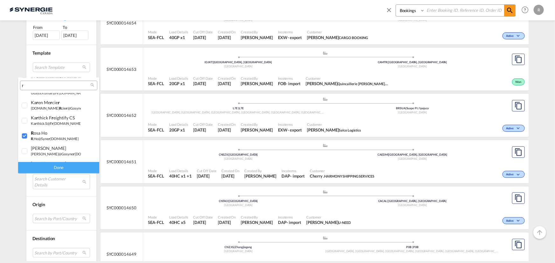
click at [62, 166] on div "Done" at bounding box center [58, 167] width 81 height 11
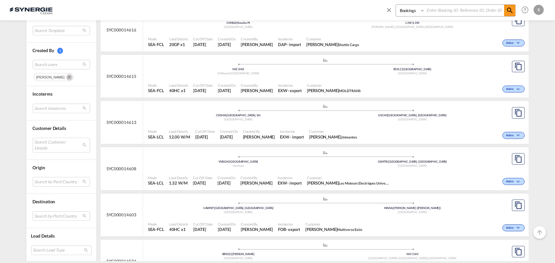
scroll to position [751, 0]
click at [66, 75] on md-icon "Remove" at bounding box center [69, 77] width 6 height 6
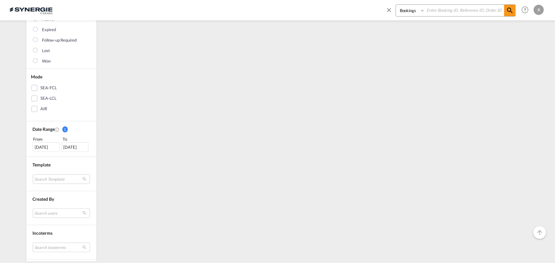
scroll to position [144, 0]
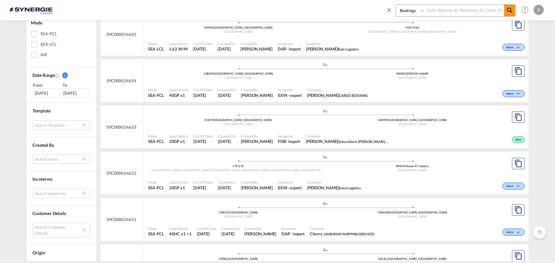
click at [40, 156] on md-select "Search users" at bounding box center [61, 160] width 57 height 10
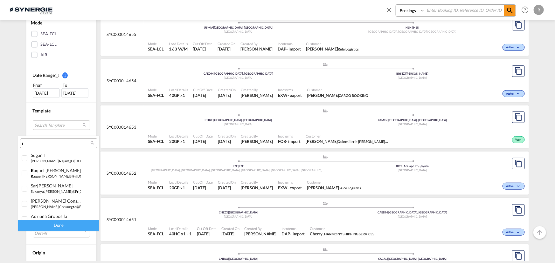
click at [40, 143] on input "r" at bounding box center [56, 144] width 68 height 6
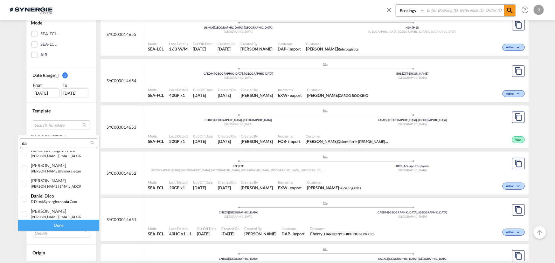
scroll to position [115, 0]
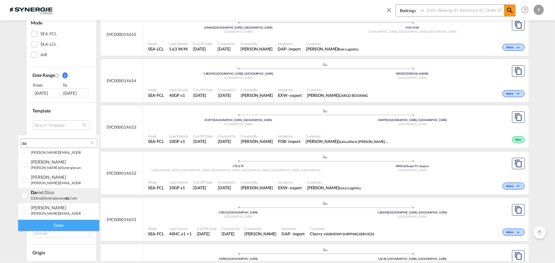
type input "da"
click at [43, 194] on div "da niel Dico" at bounding box center [56, 192] width 50 height 5
click at [54, 225] on div "Done" at bounding box center [58, 225] width 81 height 11
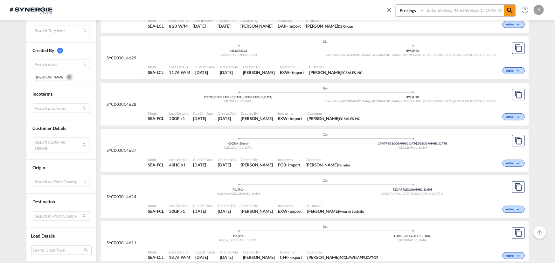
scroll to position [260, 0]
click at [66, 76] on md-icon "Remove" at bounding box center [69, 77] width 6 height 6
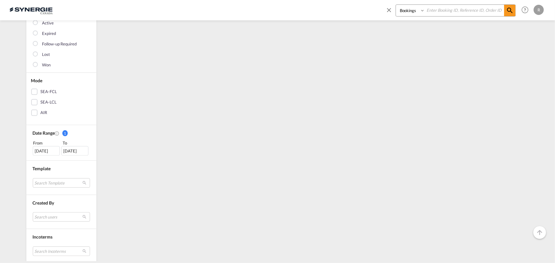
scroll to position [115, 0]
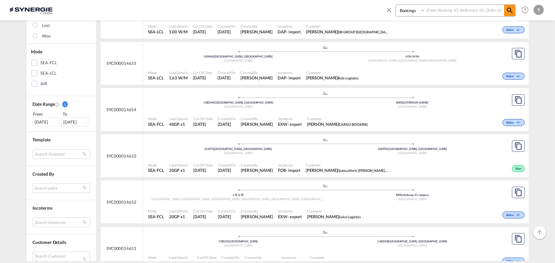
click at [45, 186] on md-select "Search users" at bounding box center [61, 188] width 57 height 10
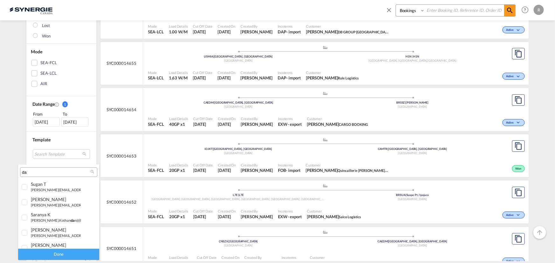
click at [40, 172] on input "da" at bounding box center [56, 173] width 68 height 6
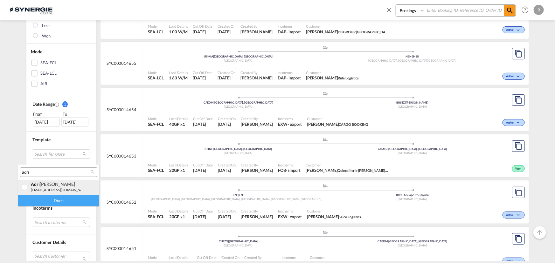
type input "adri"
click at [32, 192] on small "[EMAIL_ADDRESS][DOMAIN_NAME]" at bounding box center [60, 190] width 58 height 4
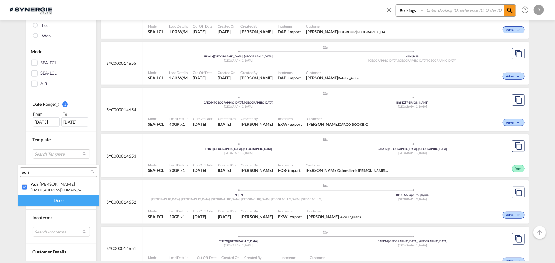
click at [54, 204] on div "Done" at bounding box center [58, 200] width 81 height 11
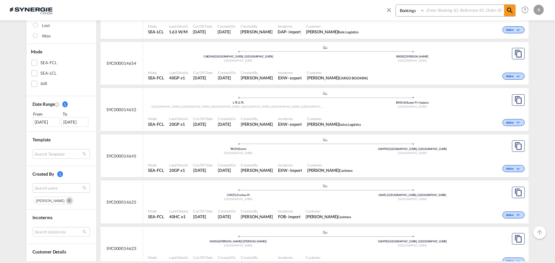
click at [66, 200] on md-icon "Remove" at bounding box center [69, 201] width 6 height 6
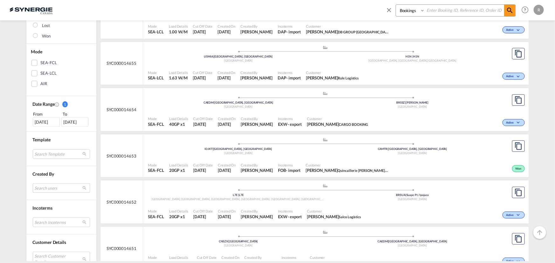
click at [58, 186] on md-select "Search users" at bounding box center [61, 188] width 57 height 10
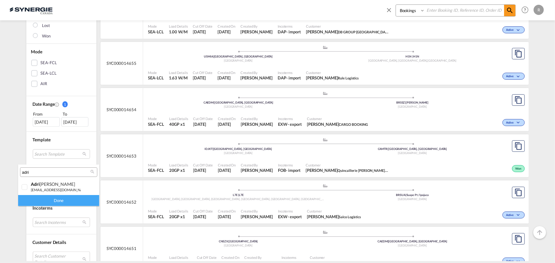
click at [57, 171] on input "adri" at bounding box center [56, 173] width 68 height 6
type input "pab"
click at [28, 186] on div at bounding box center [25, 187] width 6 height 6
click at [38, 200] on div "Done" at bounding box center [58, 200] width 81 height 11
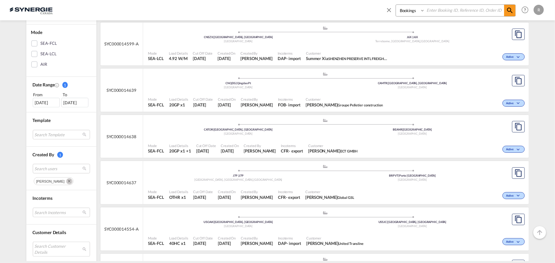
scroll to position [144, 0]
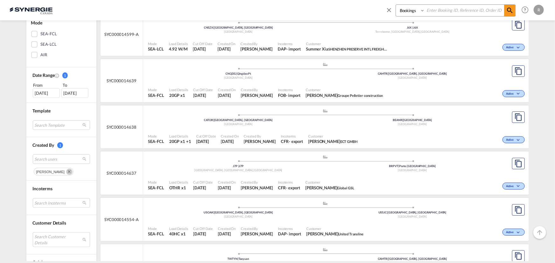
click at [72, 172] on md-icon "Remove" at bounding box center [69, 172] width 6 height 6
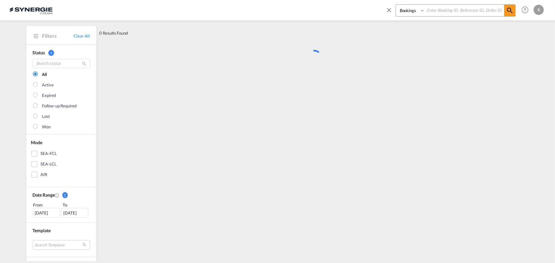
scroll to position [0, 0]
